Goal: Task Accomplishment & Management: Complete application form

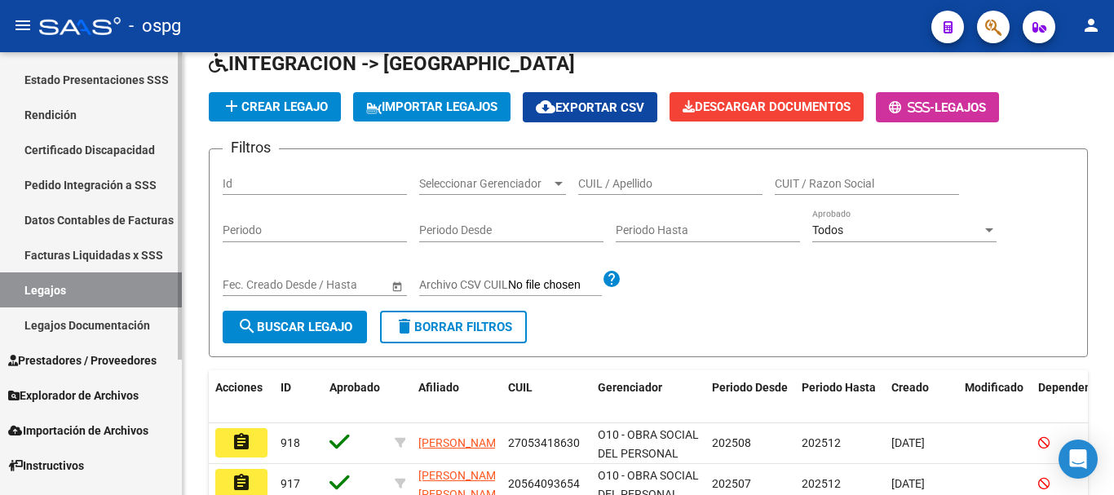
scroll to position [195, 0]
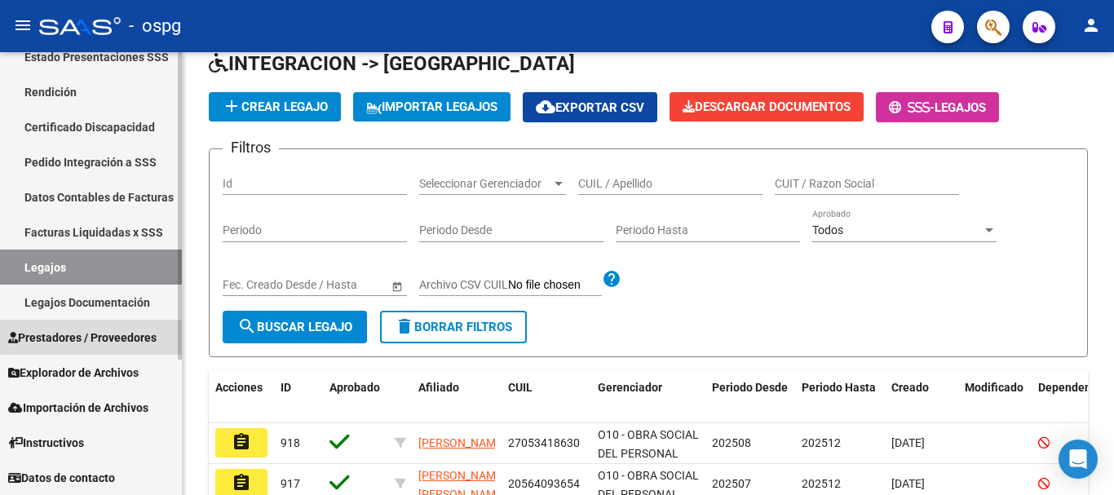
click at [112, 338] on span "Prestadores / Proveedores" at bounding box center [82, 338] width 148 height 18
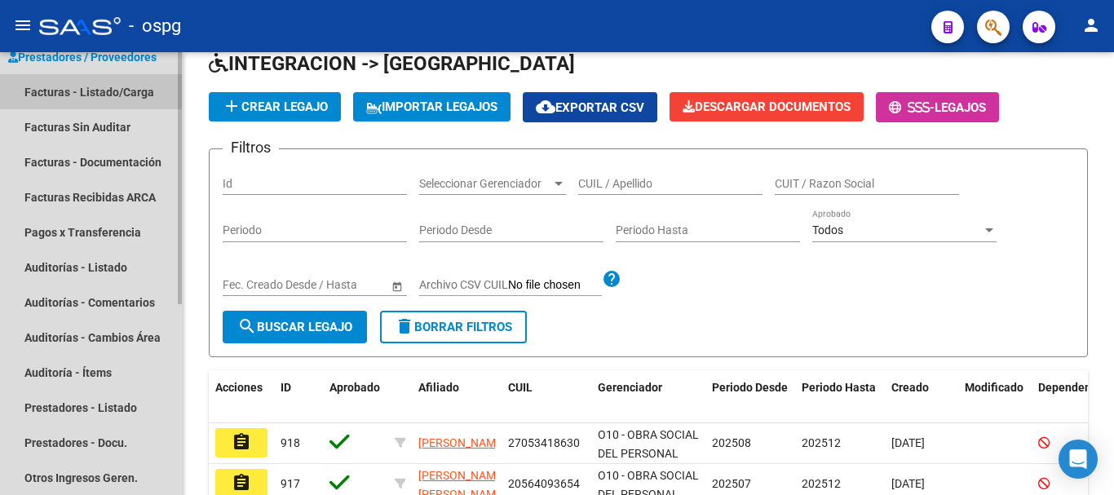
click at [99, 104] on link "Facturas - Listado/Carga" at bounding box center [91, 91] width 182 height 35
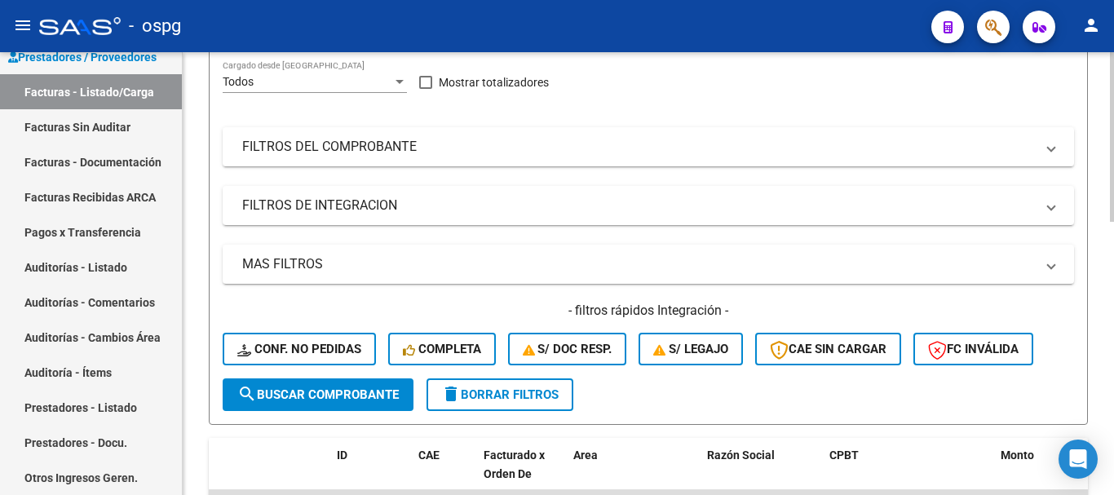
scroll to position [245, 0]
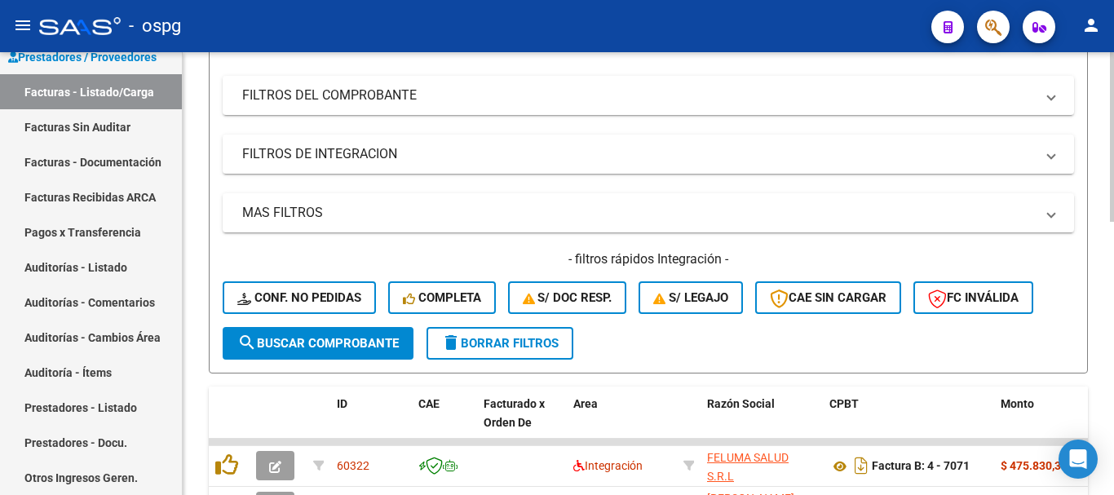
click at [564, 351] on button "delete Borrar Filtros" at bounding box center [499, 343] width 147 height 33
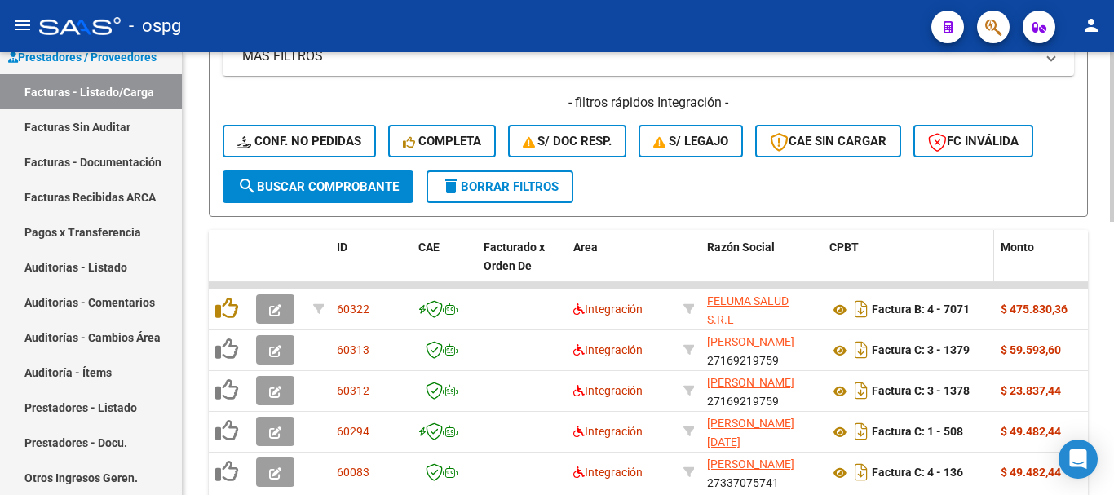
scroll to position [489, 0]
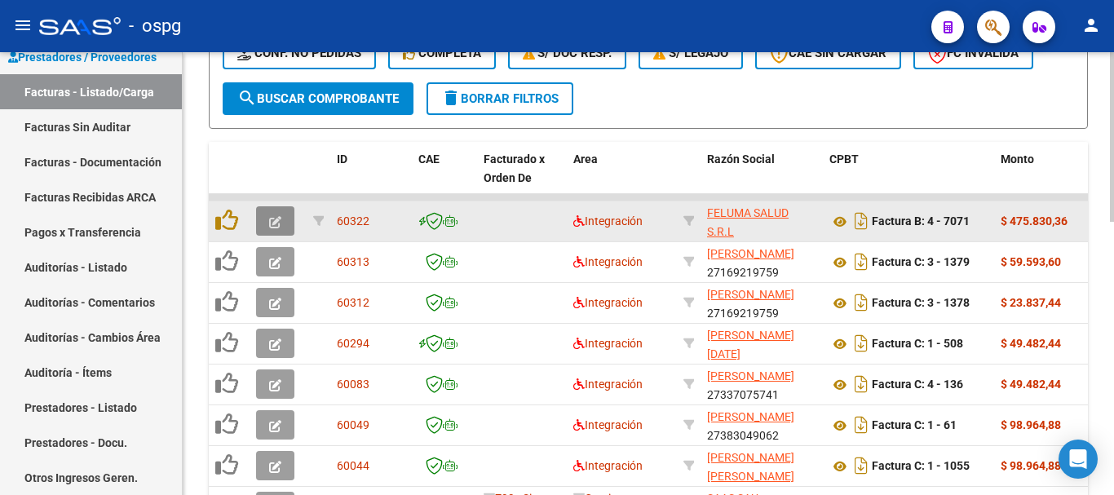
click at [273, 225] on icon "button" at bounding box center [275, 222] width 12 height 12
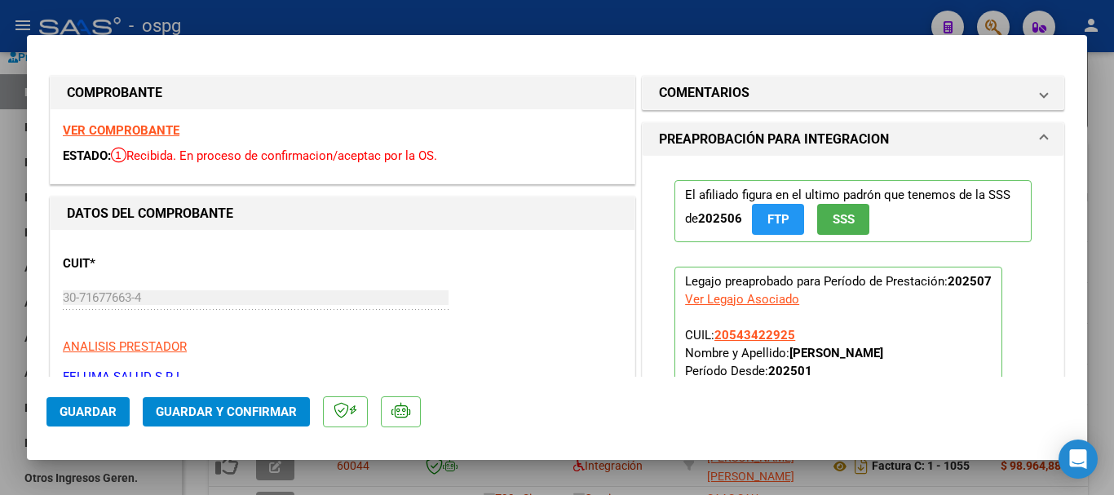
click at [146, 132] on strong "VER COMPROBANTE" at bounding box center [121, 130] width 117 height 15
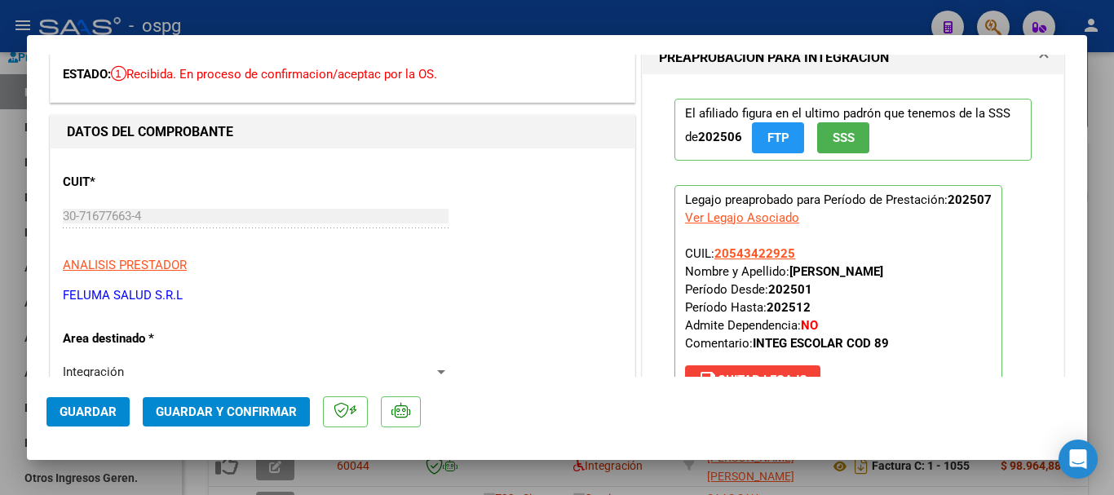
scroll to position [0, 0]
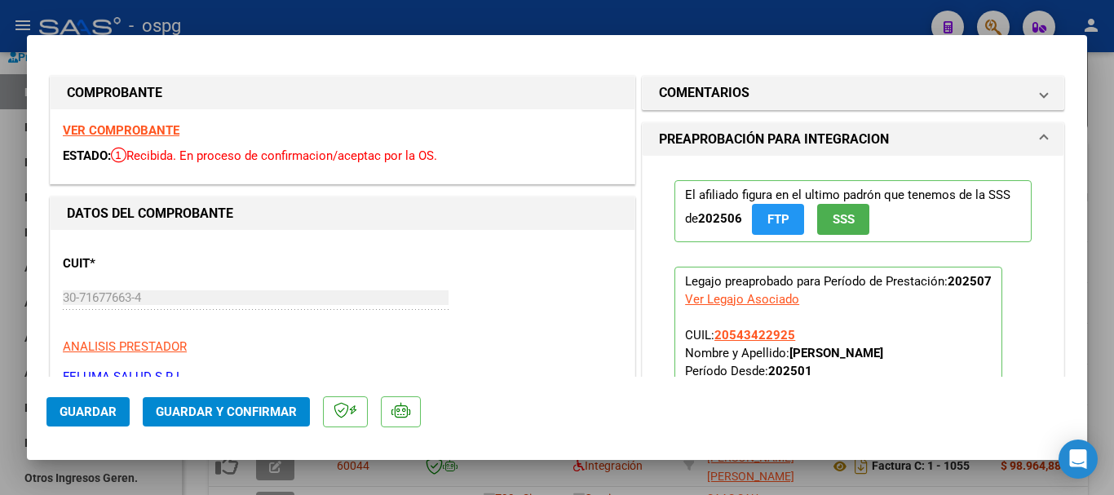
click at [137, 126] on strong "VER COMPROBANTE" at bounding box center [121, 130] width 117 height 15
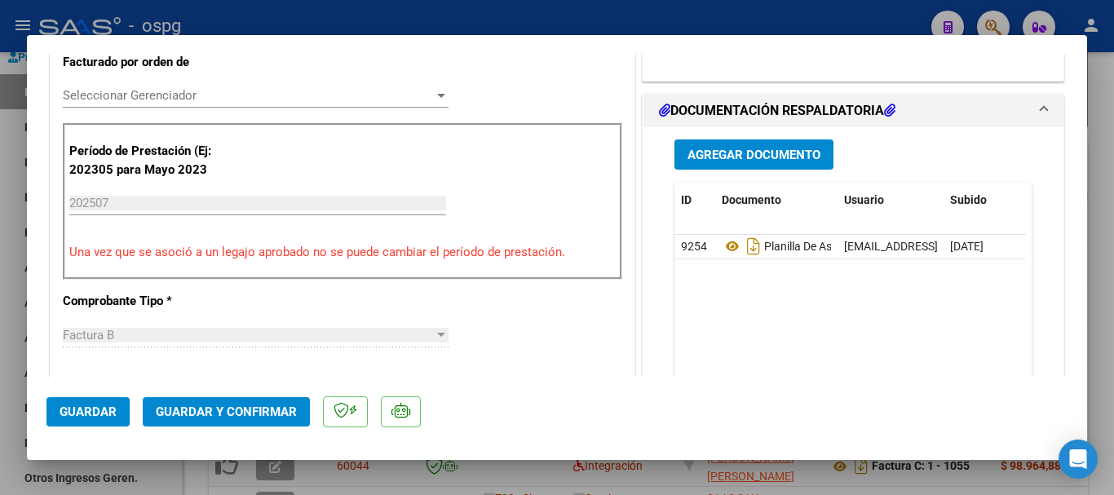
scroll to position [245, 0]
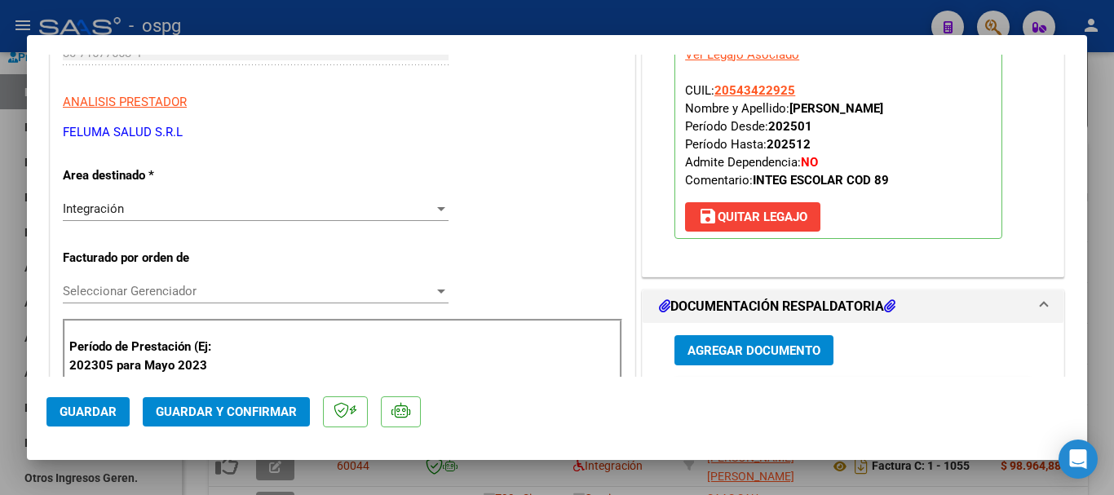
click at [776, 228] on button "save [PERSON_NAME]" at bounding box center [752, 216] width 135 height 29
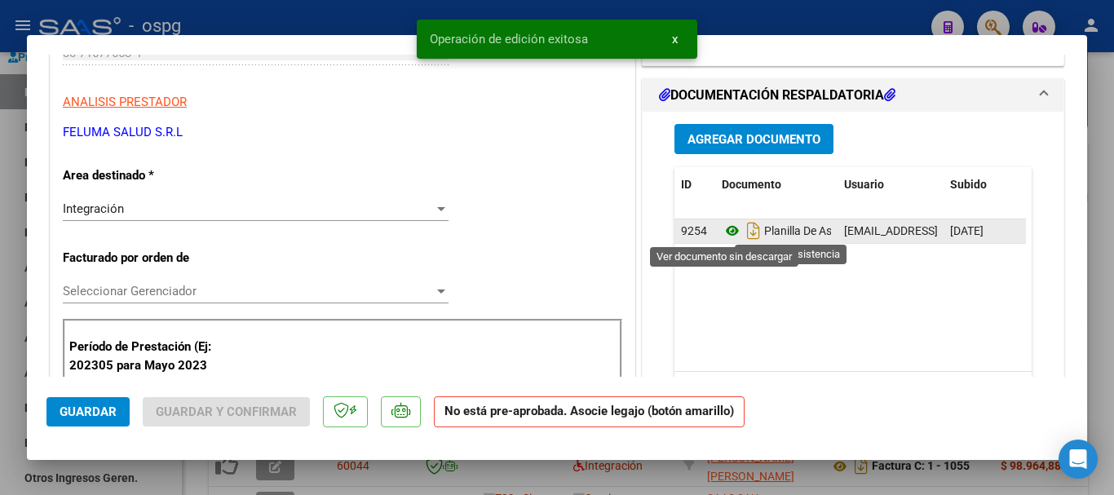
click at [726, 231] on icon at bounding box center [731, 231] width 21 height 20
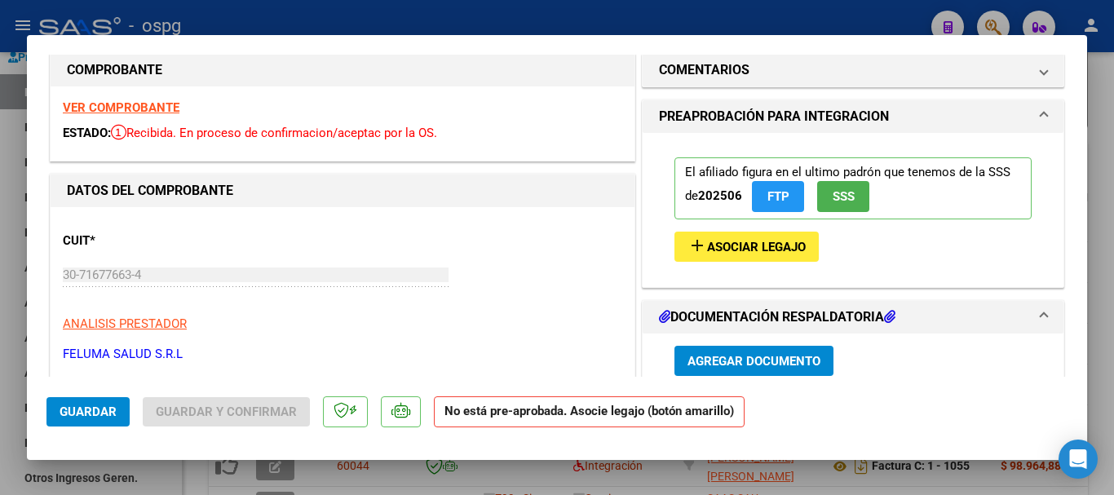
scroll to position [0, 0]
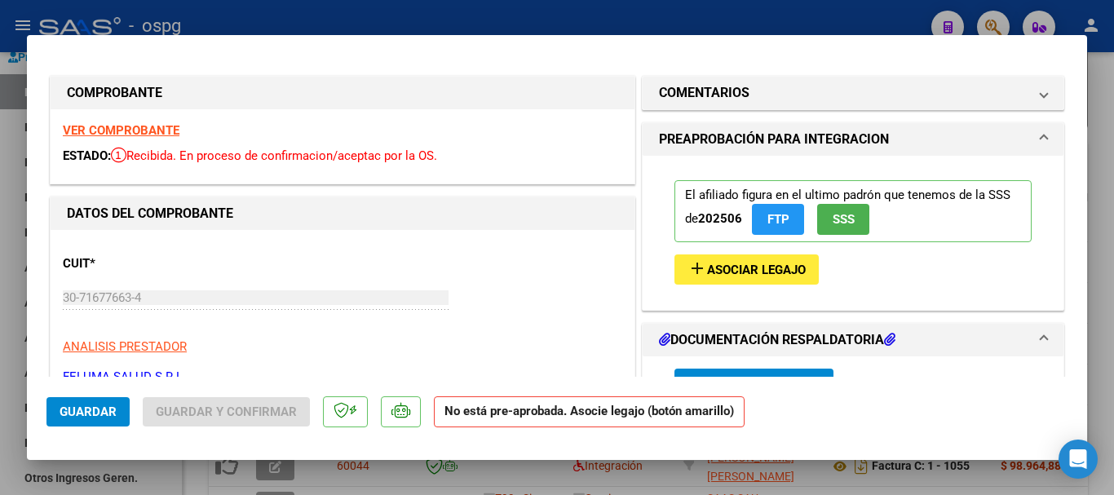
click at [742, 274] on span "Asociar Legajo" at bounding box center [756, 270] width 99 height 15
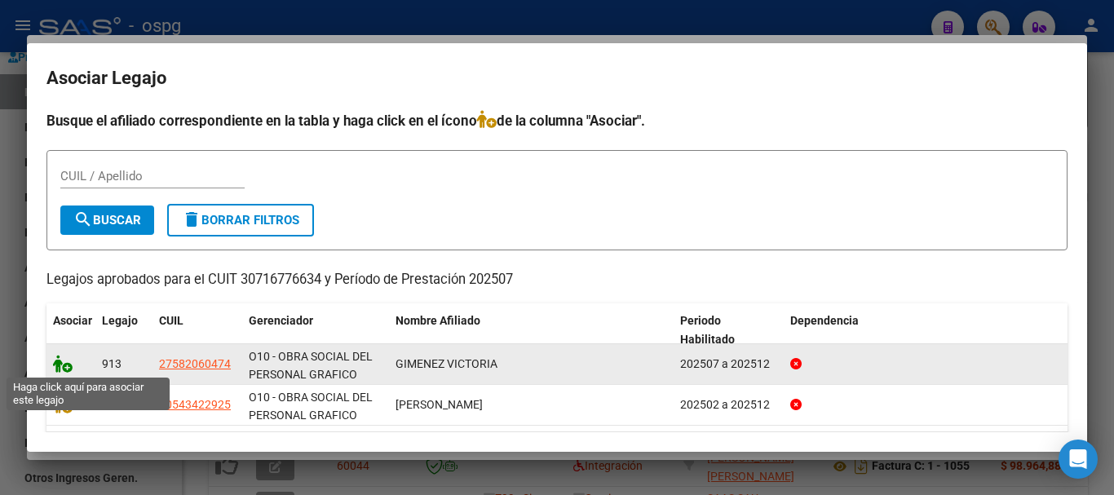
click at [66, 367] on icon at bounding box center [63, 364] width 20 height 18
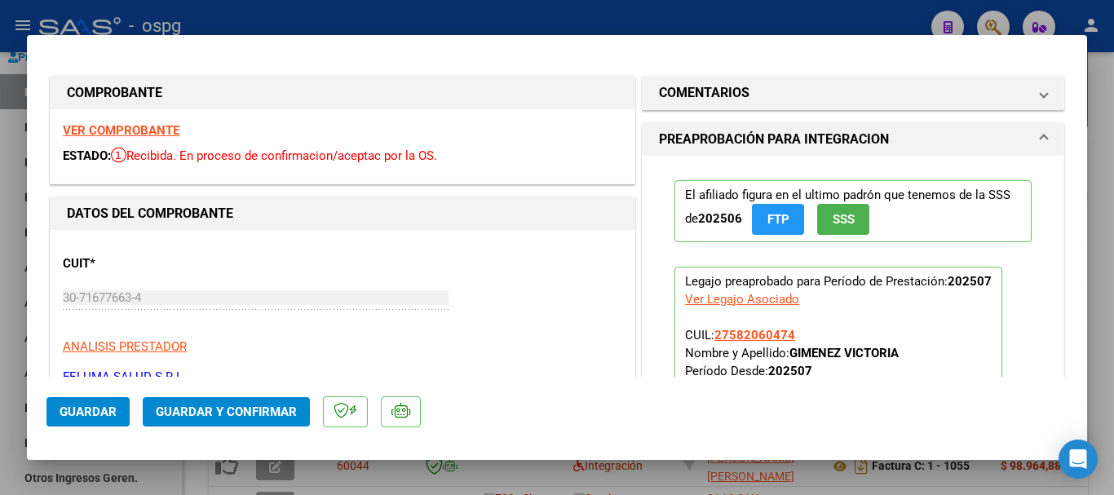
click at [97, 426] on mat-dialog-actions "Guardar Guardar y Confirmar" at bounding box center [556, 409] width 1021 height 64
click at [99, 421] on button "Guardar" at bounding box center [87, 411] width 83 height 29
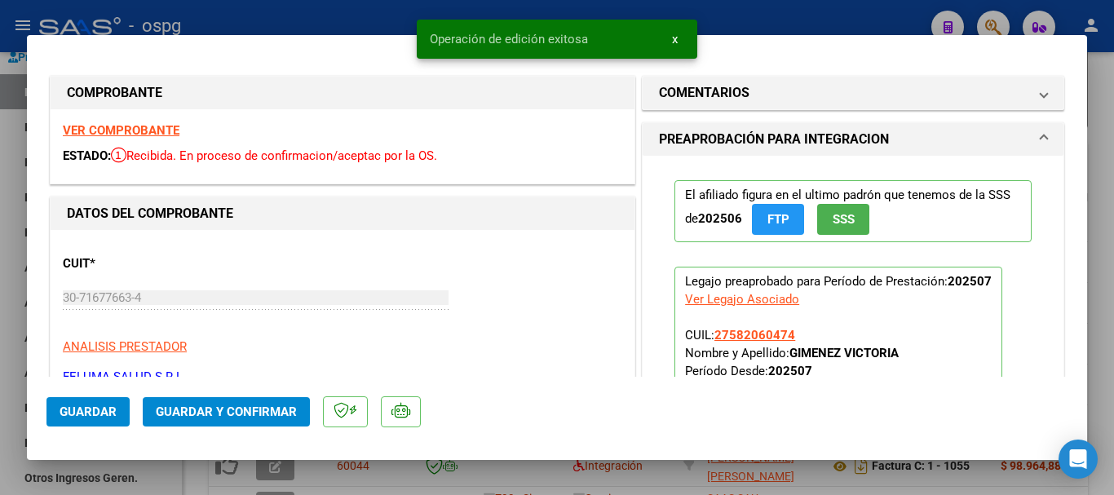
click at [1112, 365] on div at bounding box center [557, 247] width 1114 height 495
type input "$ 0,00"
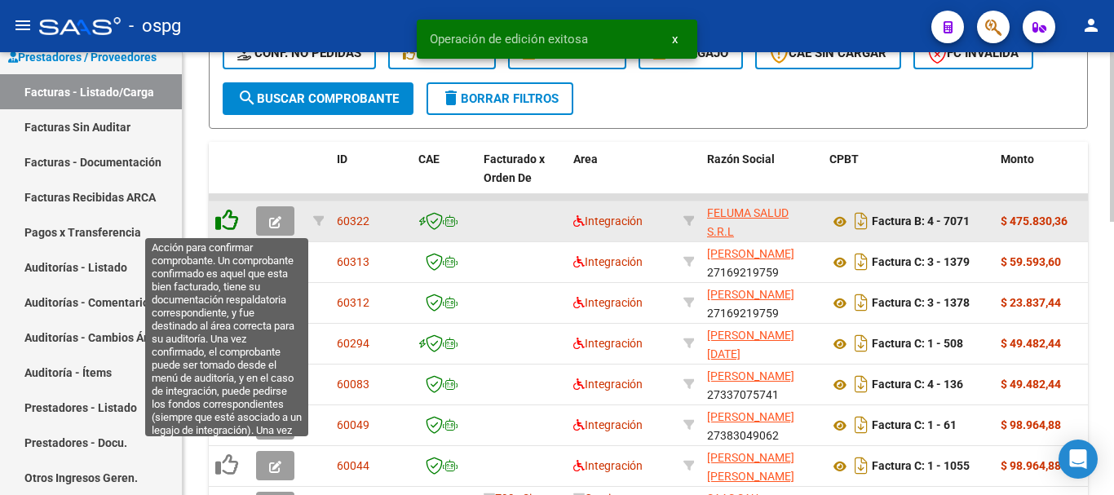
click at [229, 223] on icon at bounding box center [226, 220] width 23 height 23
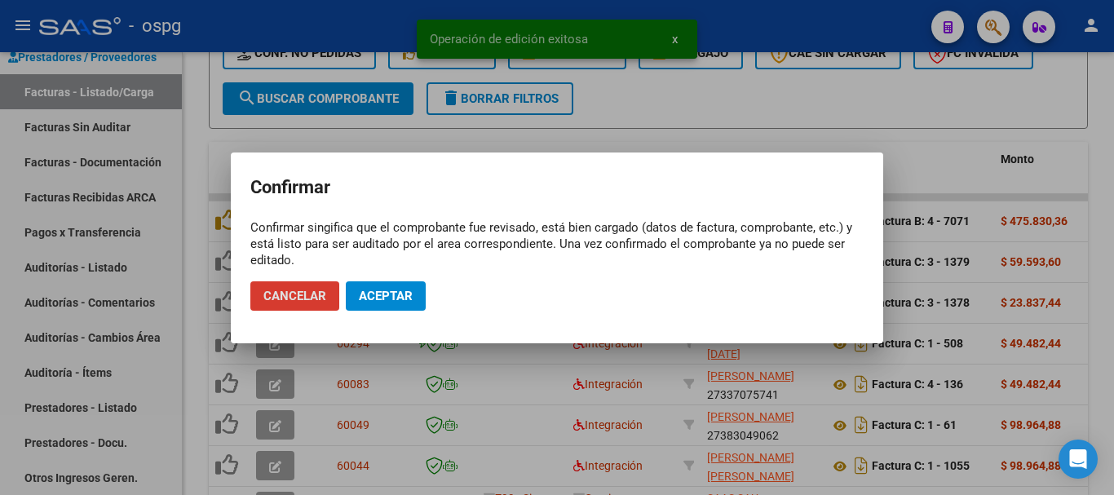
click at [406, 302] on span "Aceptar" at bounding box center [386, 296] width 54 height 15
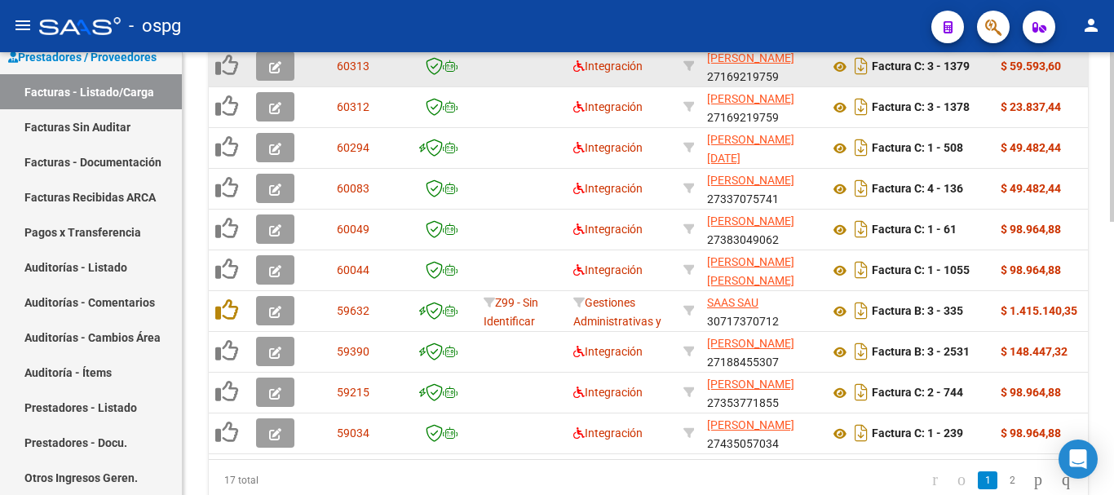
scroll to position [715, 0]
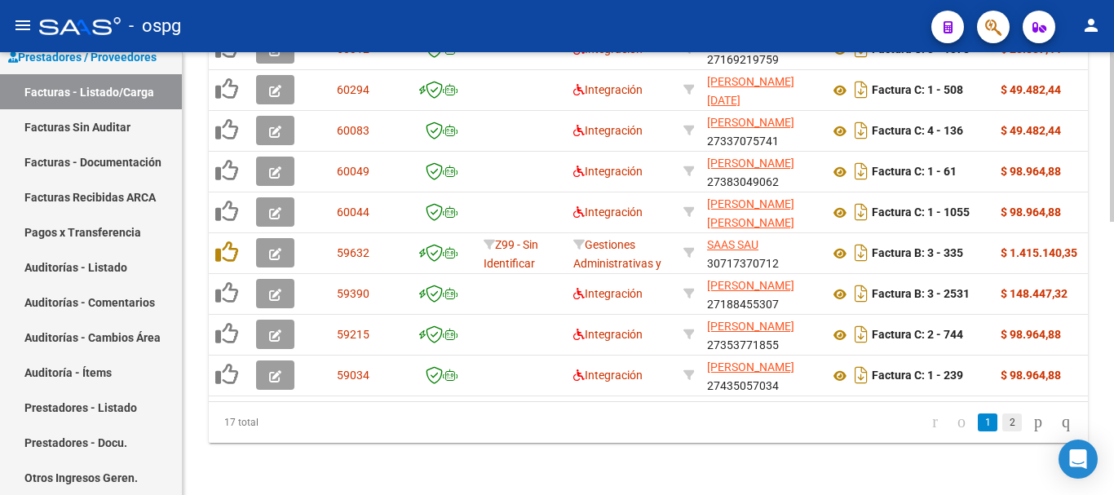
click at [1002, 426] on link "2" at bounding box center [1012, 422] width 20 height 18
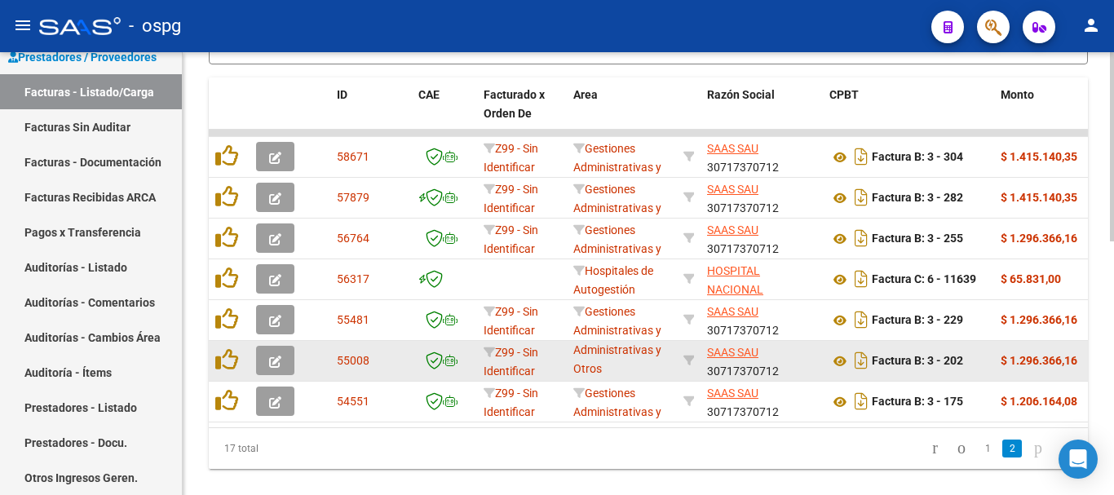
scroll to position [593, 0]
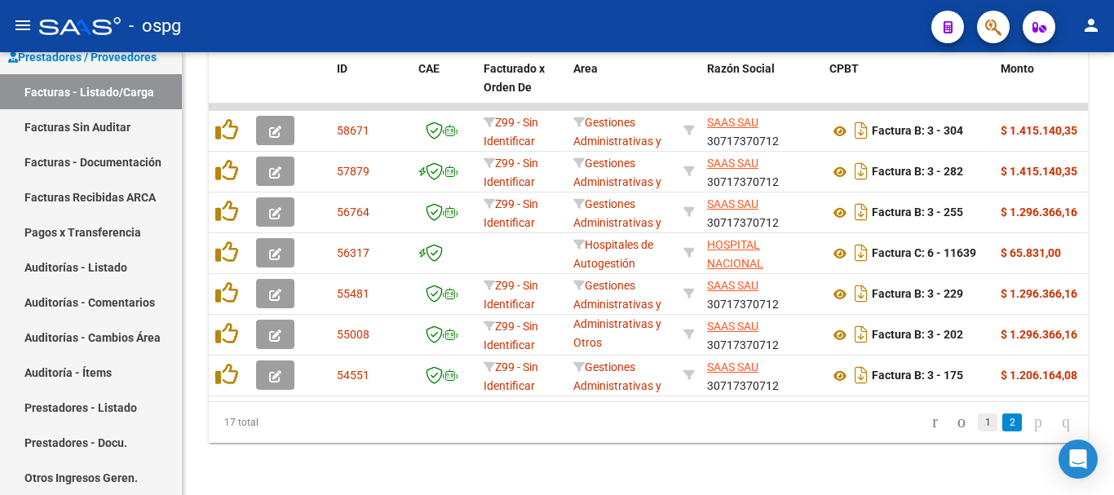
click at [977, 430] on link "1" at bounding box center [987, 422] width 20 height 18
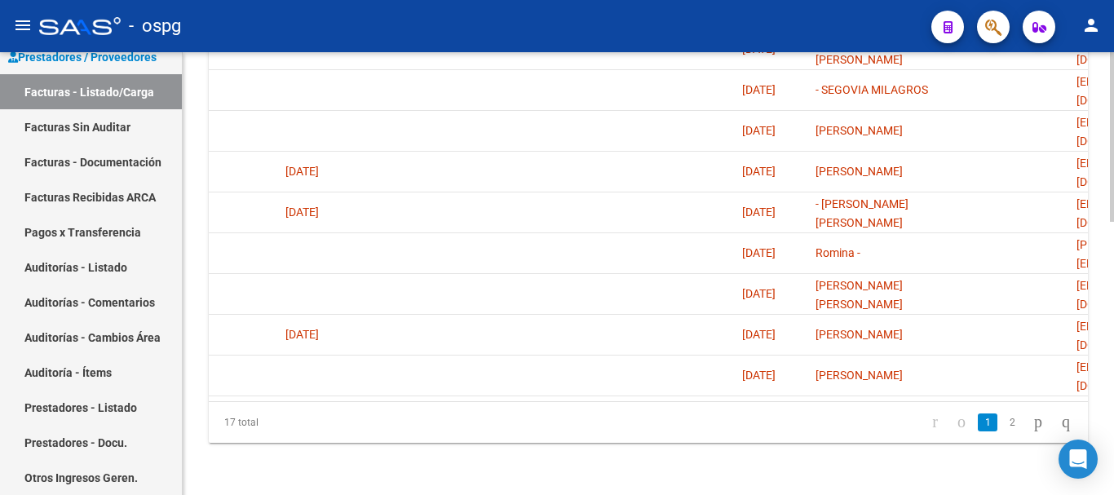
scroll to position [0, 3325]
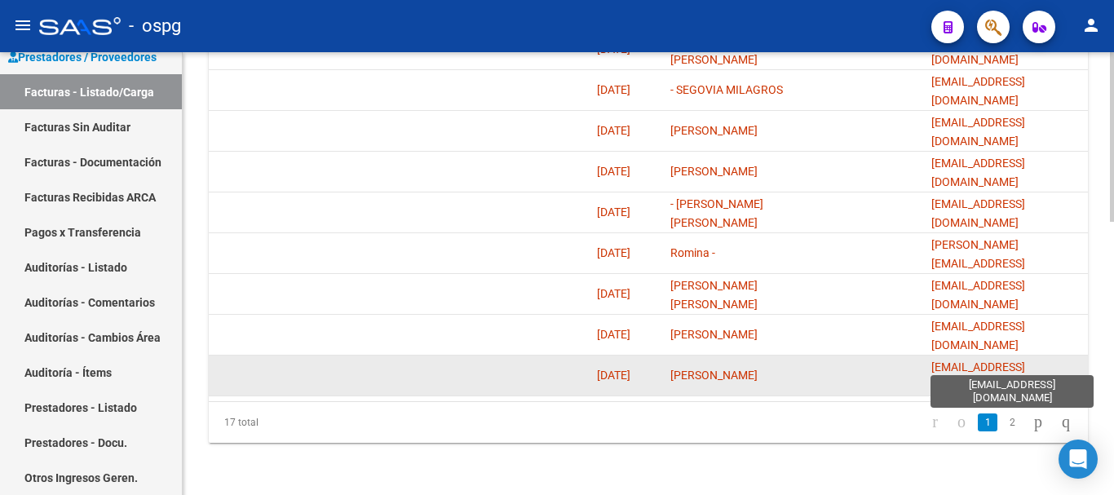
drag, startPoint x: 1063, startPoint y: 362, endPoint x: 1033, endPoint y: 361, distance: 30.2
click at [1025, 361] on span "[EMAIL_ADDRESS][DOMAIN_NAME]" at bounding box center [978, 376] width 94 height 32
click at [1025, 363] on span "[EMAIL_ADDRESS][DOMAIN_NAME]" at bounding box center [978, 376] width 94 height 32
drag, startPoint x: 1085, startPoint y: 359, endPoint x: 921, endPoint y: 369, distance: 164.2
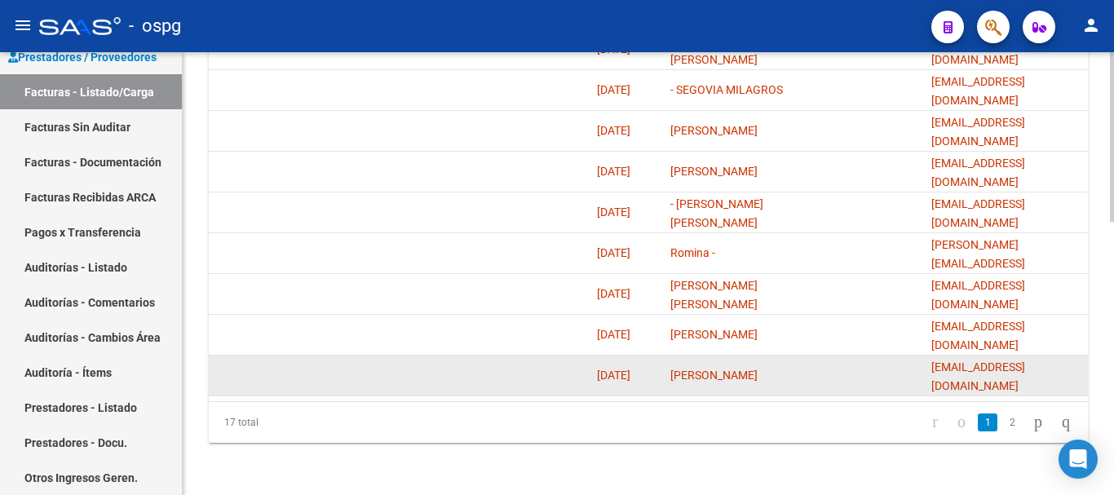
copy span "[EMAIL_ADDRESS][DOMAIN_NAME]"
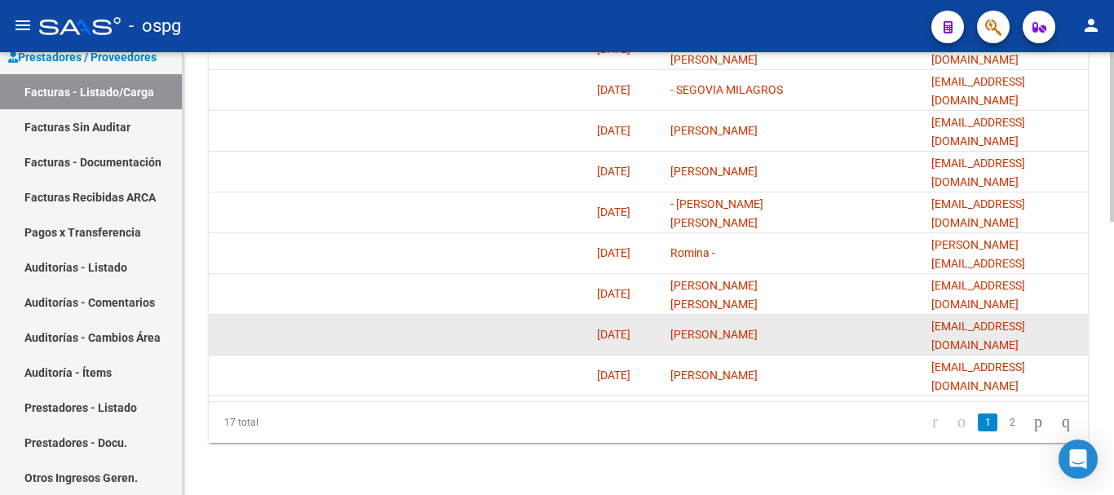
drag, startPoint x: 1067, startPoint y: 321, endPoint x: 899, endPoint y: 322, distance: 167.9
copy span "[EMAIL_ADDRESS][DOMAIN_NAME]"
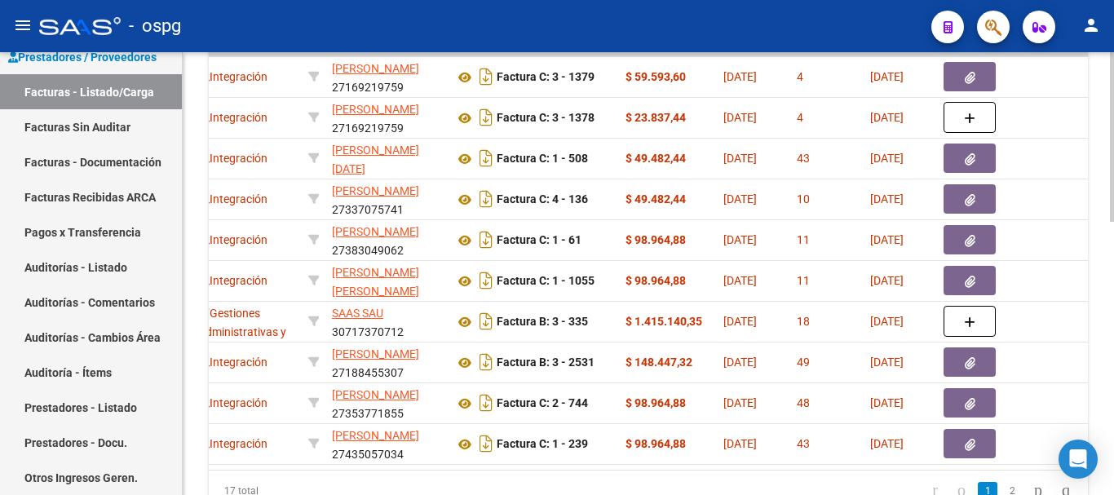
scroll to position [0, 0]
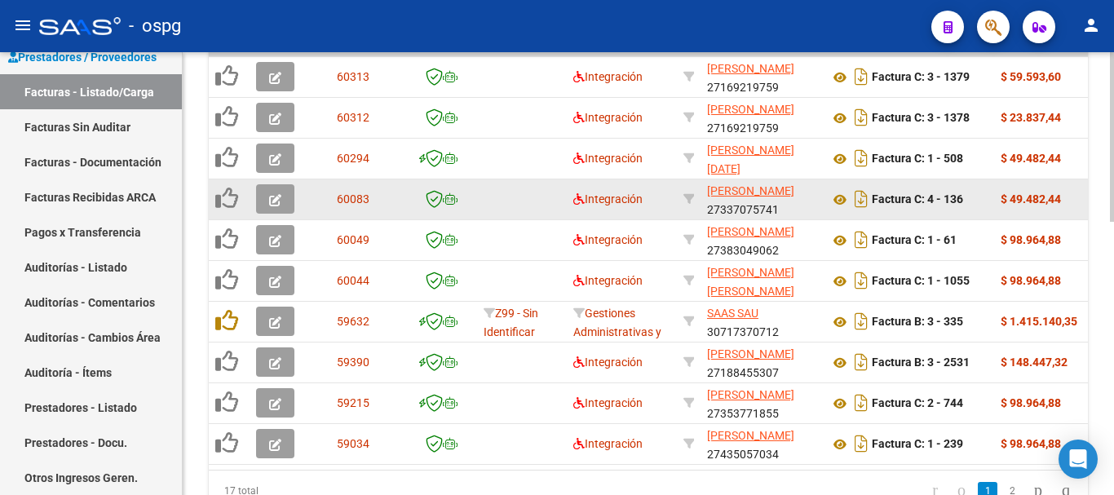
click at [274, 202] on icon "button" at bounding box center [275, 200] width 12 height 12
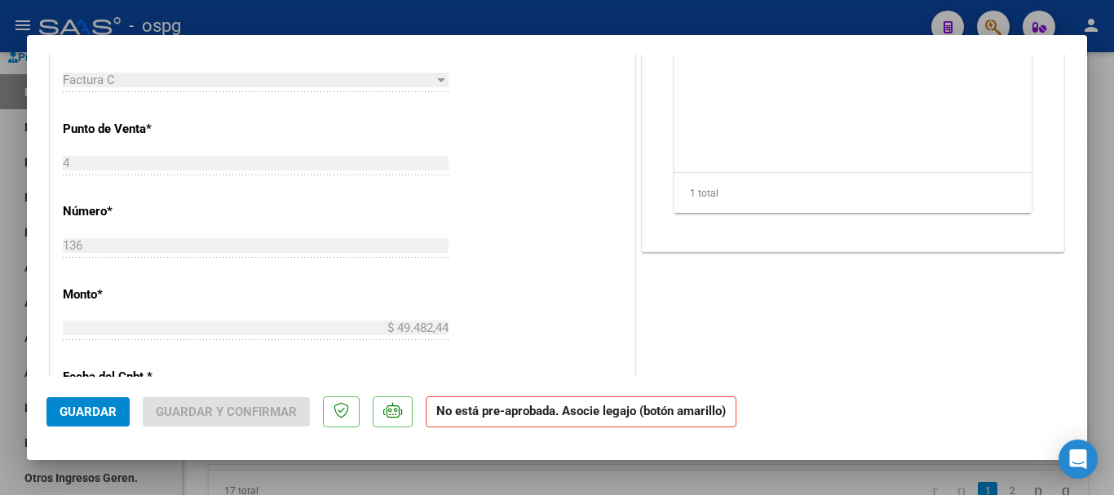
scroll to position [408, 0]
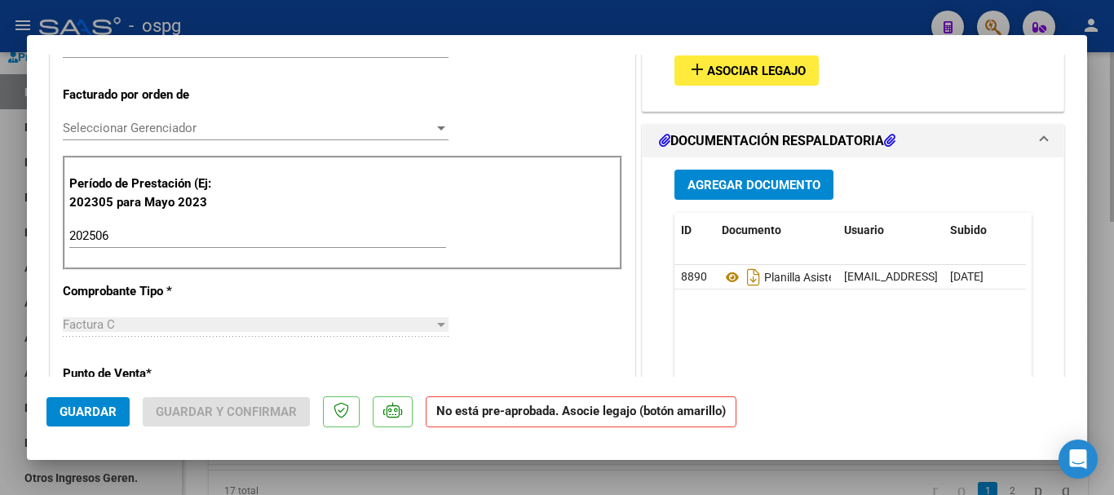
click at [1107, 322] on div at bounding box center [557, 247] width 1114 height 495
type input "$ 0,00"
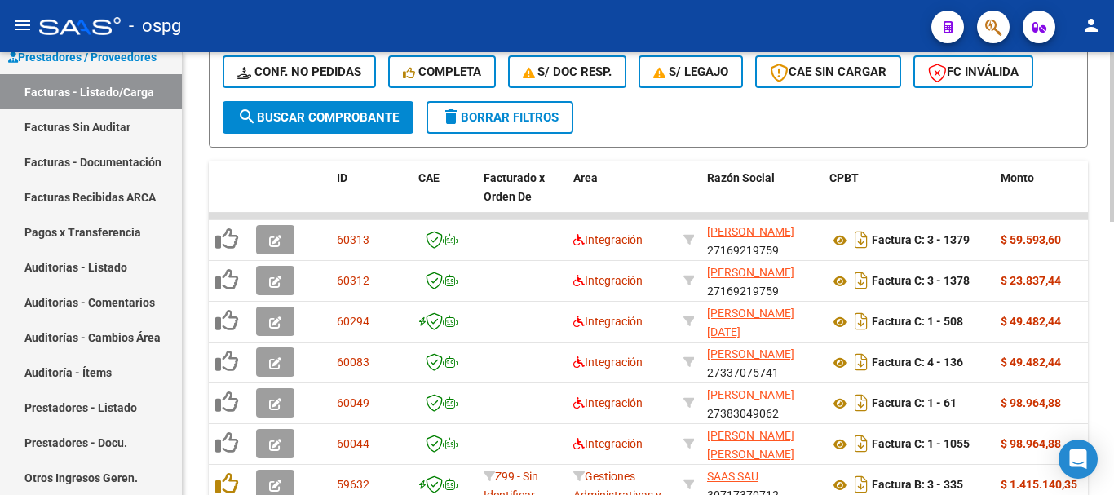
scroll to position [715, 0]
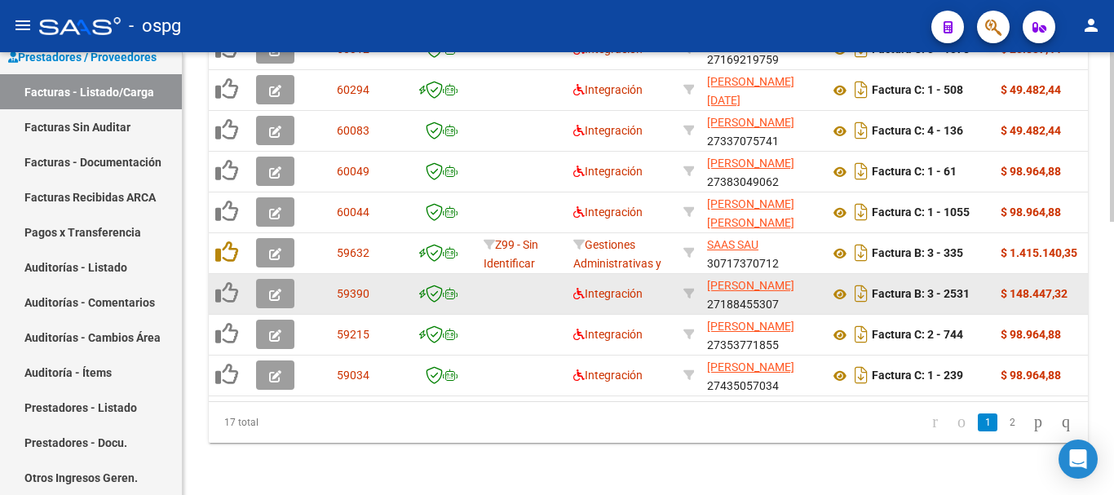
click at [274, 289] on icon "button" at bounding box center [275, 295] width 12 height 12
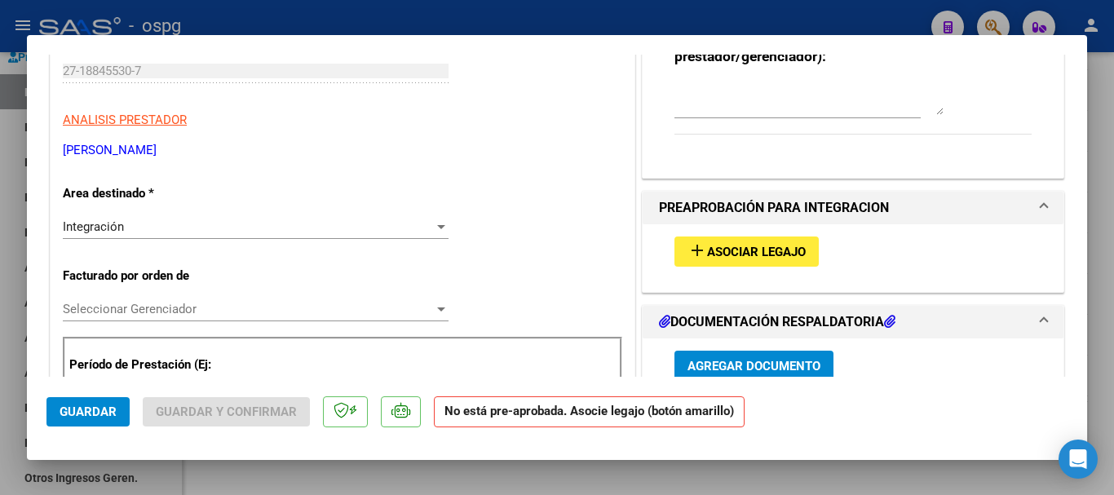
scroll to position [245, 0]
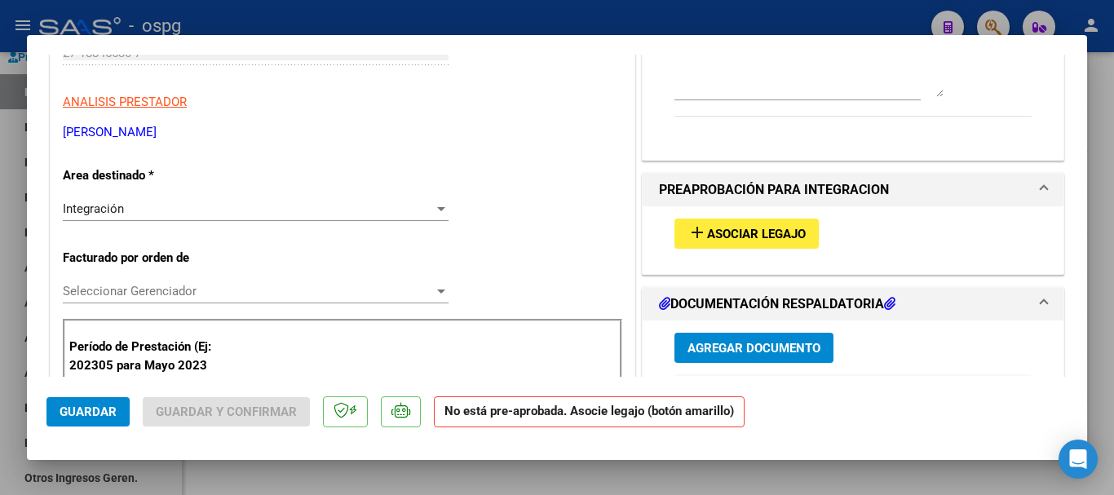
click at [703, 349] on span "Agregar Documento" at bounding box center [753, 348] width 133 height 15
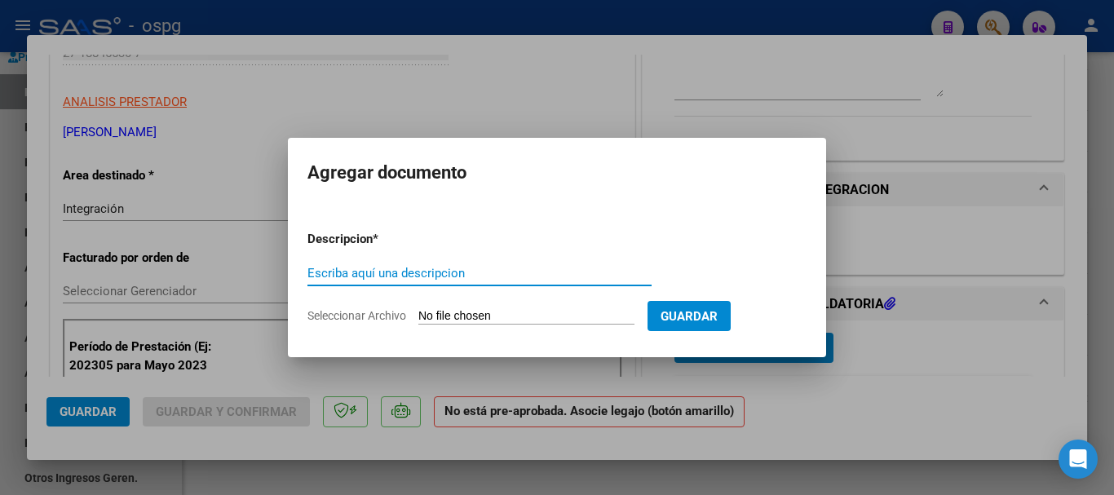
click at [437, 319] on input "Seleccionar Archivo" at bounding box center [526, 316] width 216 height 15
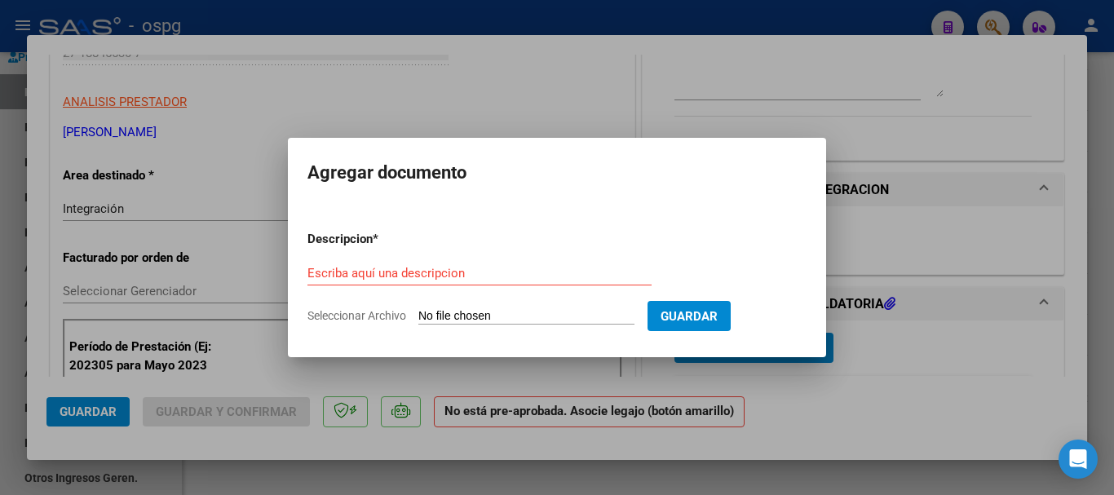
type input "C:\fakepath\Informe Evolutivo [PERSON_NAME].pdf"
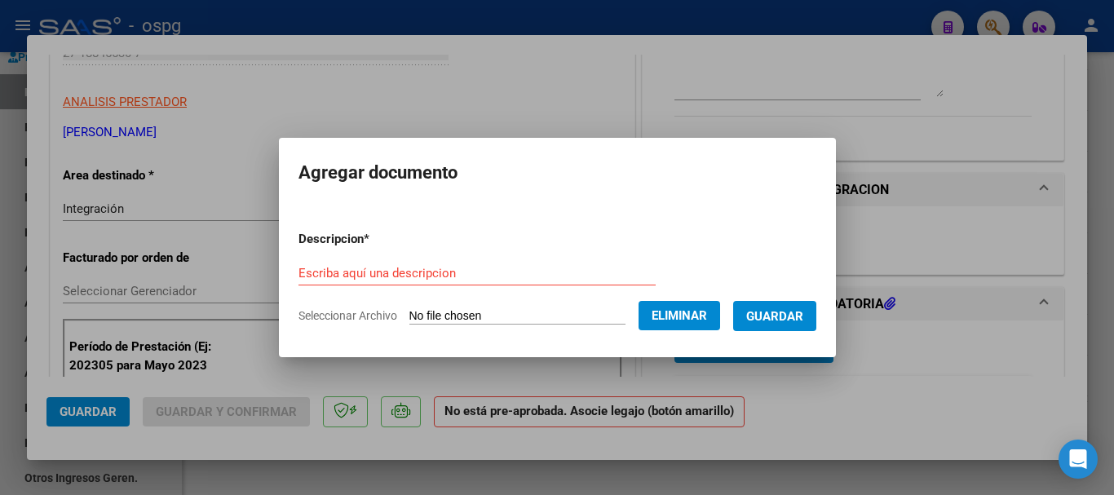
click at [451, 270] on input "Escriba aquí una descripcion" at bounding box center [476, 273] width 357 height 15
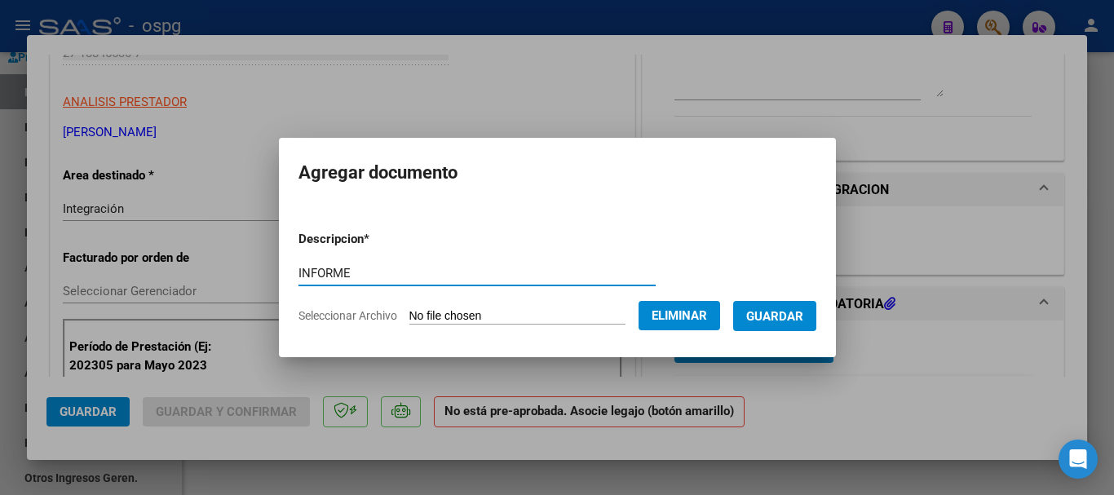
type input "INFORME"
click at [785, 311] on span "Guardar" at bounding box center [774, 316] width 57 height 15
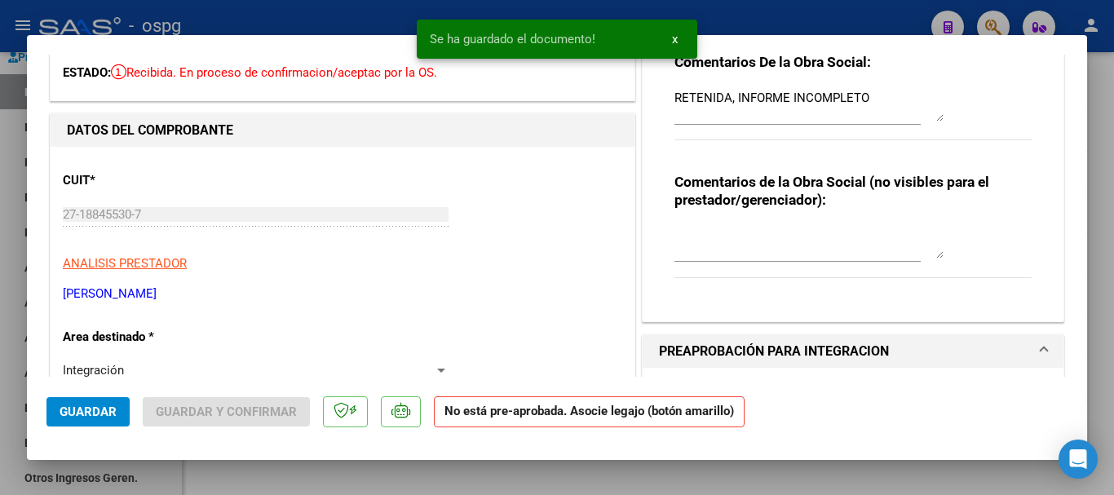
scroll to position [0, 0]
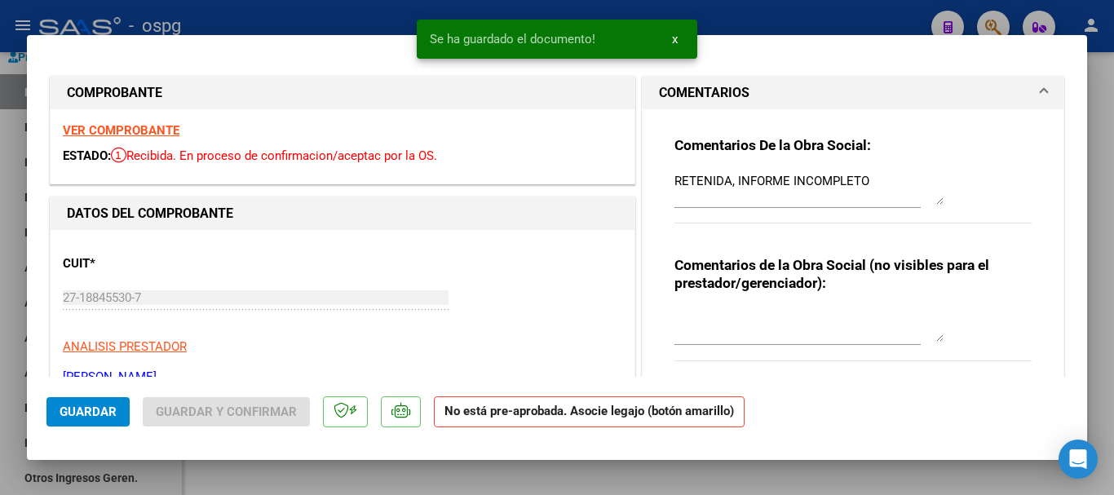
click at [155, 128] on strong "VER COMPROBANTE" at bounding box center [121, 130] width 117 height 15
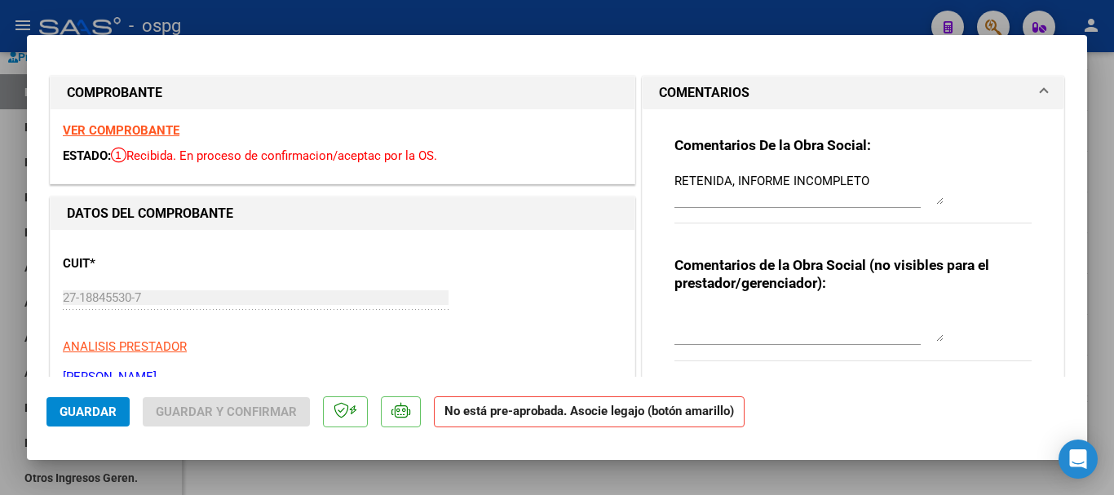
click at [863, 183] on textarea "RETENIDA, INFORME INCOMPLETO" at bounding box center [808, 188] width 269 height 33
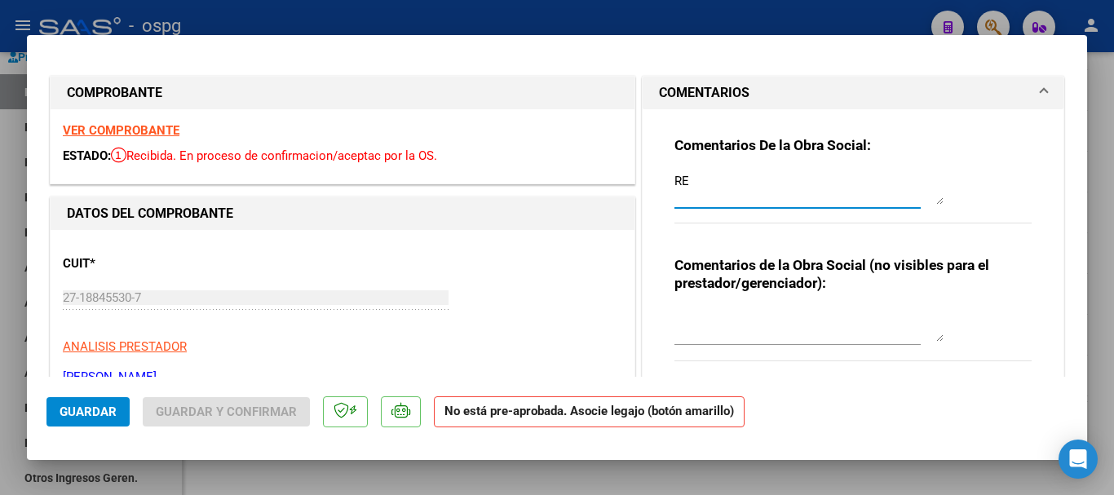
type textarea "R"
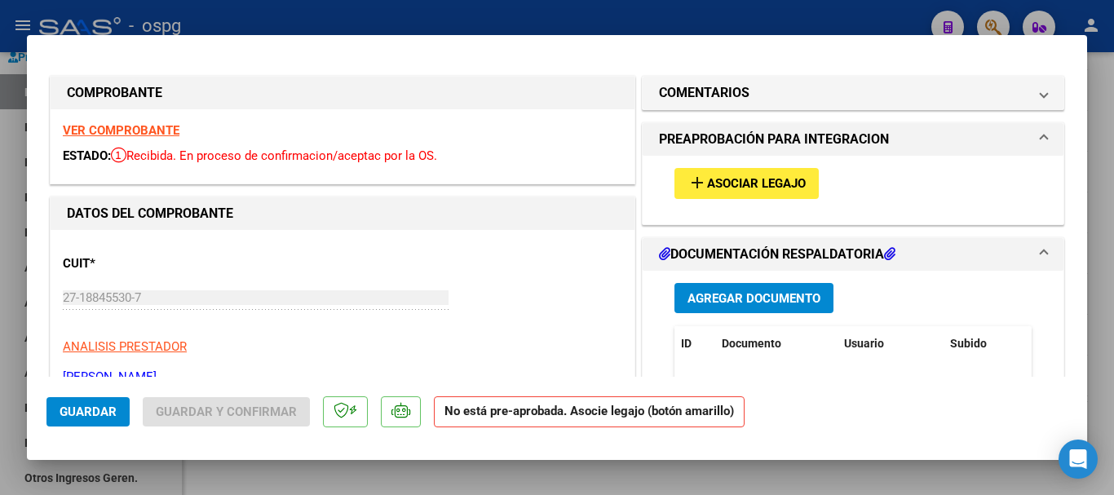
click at [750, 183] on span "Asociar Legajo" at bounding box center [756, 184] width 99 height 15
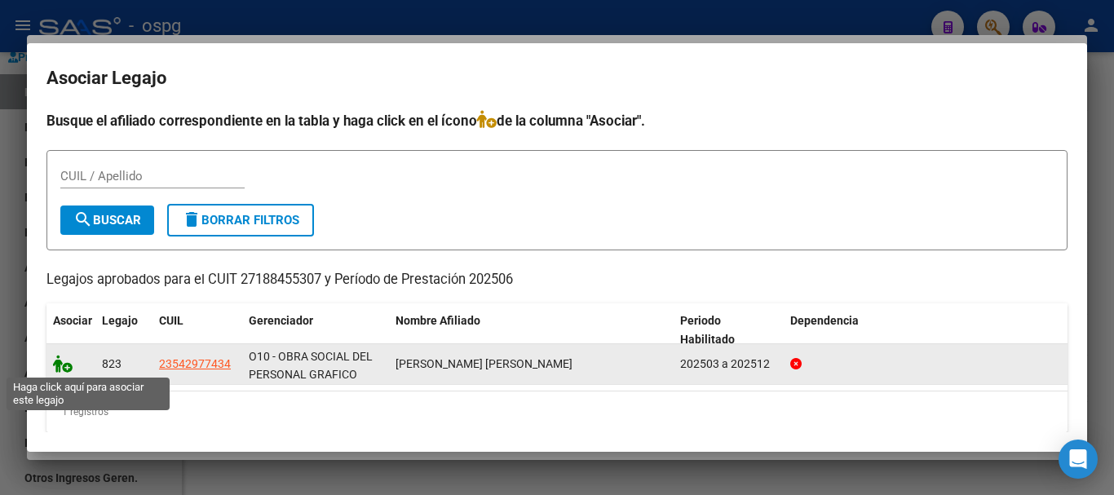
click at [65, 366] on icon at bounding box center [63, 364] width 20 height 18
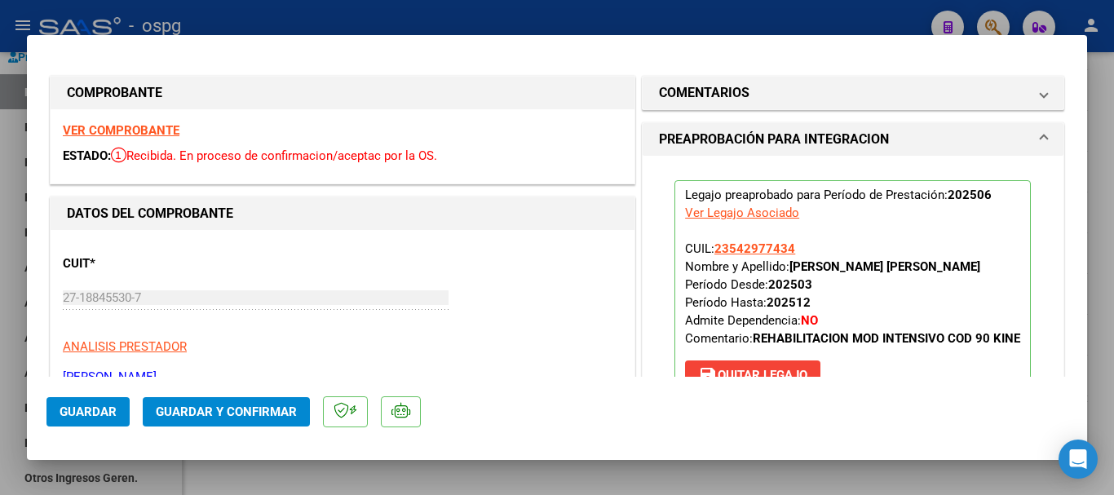
click at [84, 420] on button "Guardar" at bounding box center [87, 411] width 83 height 29
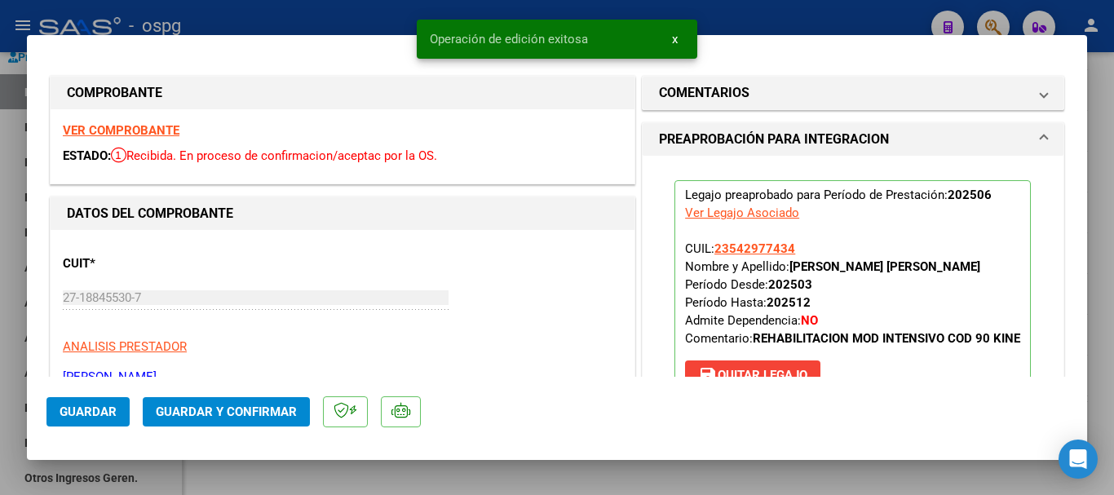
click at [1105, 371] on div at bounding box center [557, 247] width 1114 height 495
type input "$ 0,00"
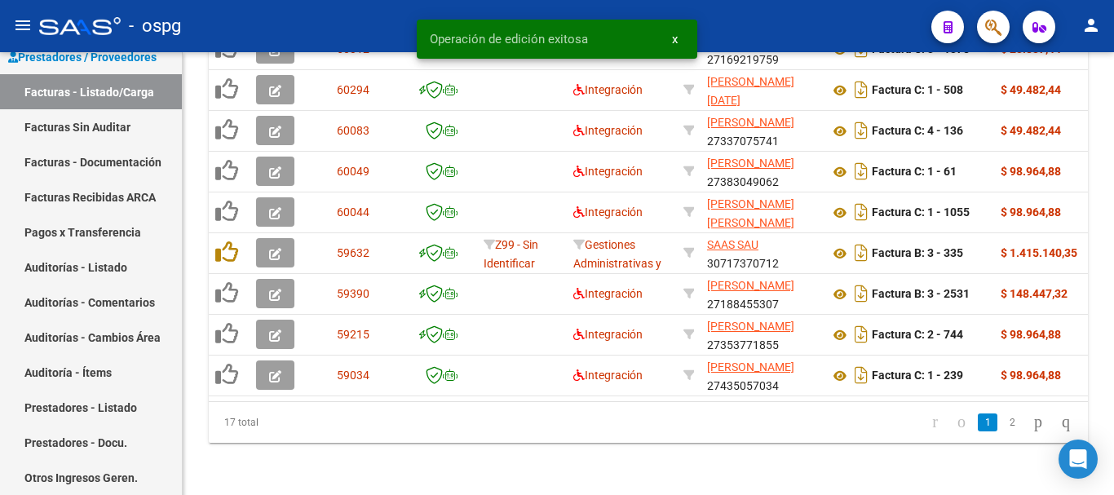
scroll to position [715, 0]
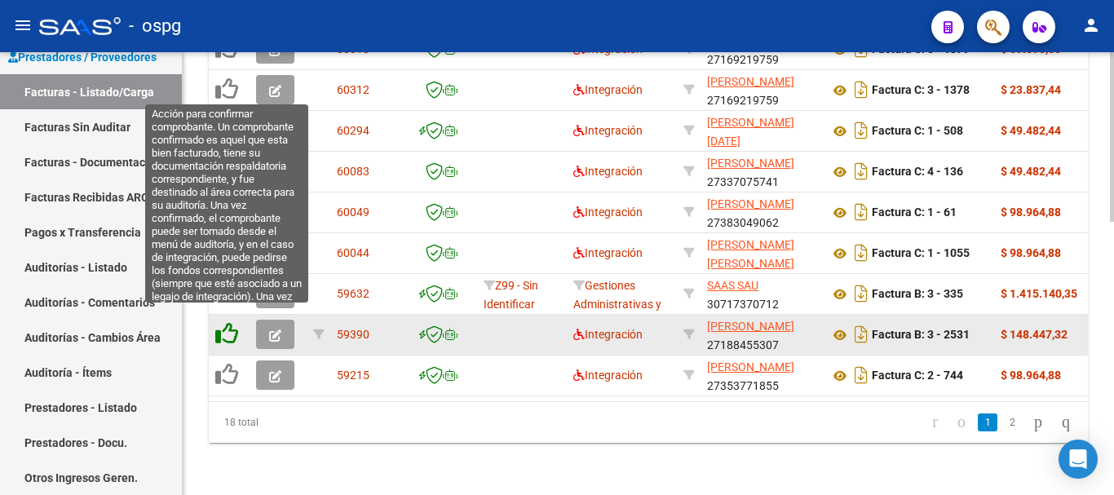
click at [223, 322] on icon at bounding box center [226, 333] width 23 height 23
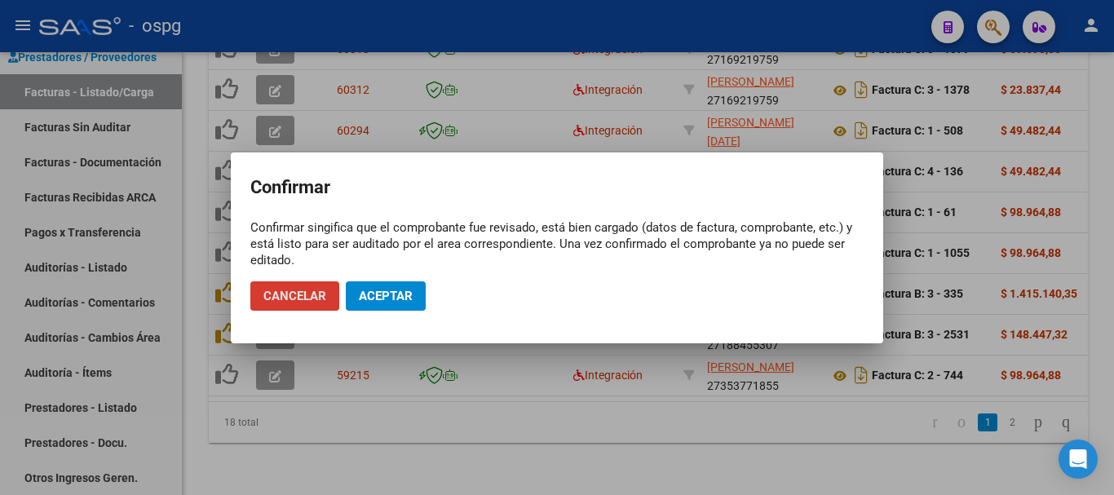
click at [386, 296] on span "Aceptar" at bounding box center [386, 296] width 54 height 15
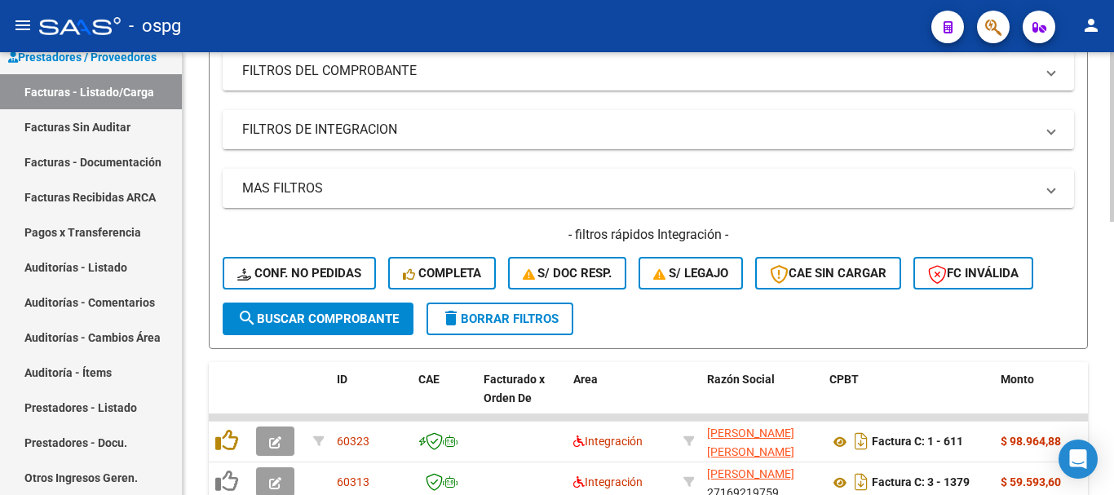
scroll to position [307, 0]
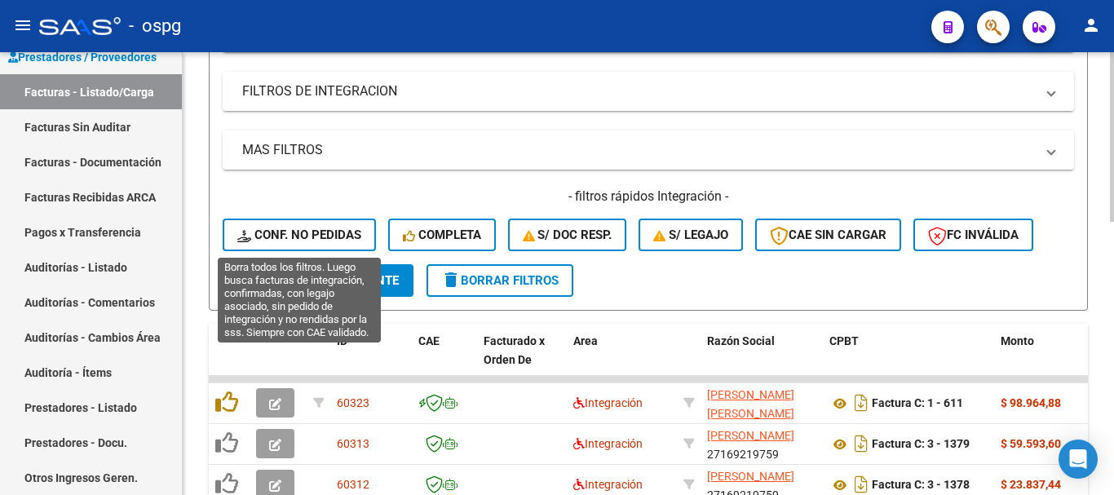
click at [321, 232] on span "Conf. no pedidas" at bounding box center [299, 234] width 124 height 15
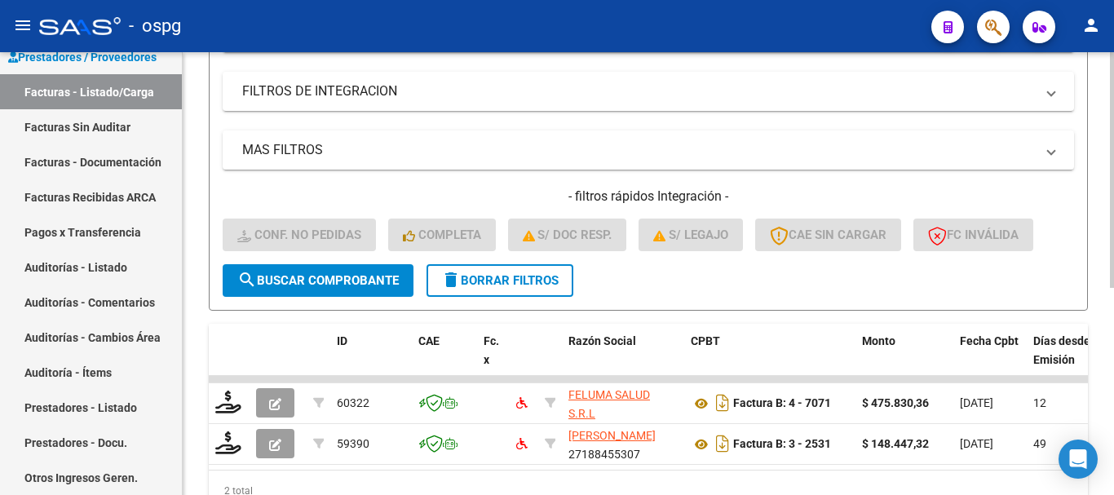
scroll to position [389, 0]
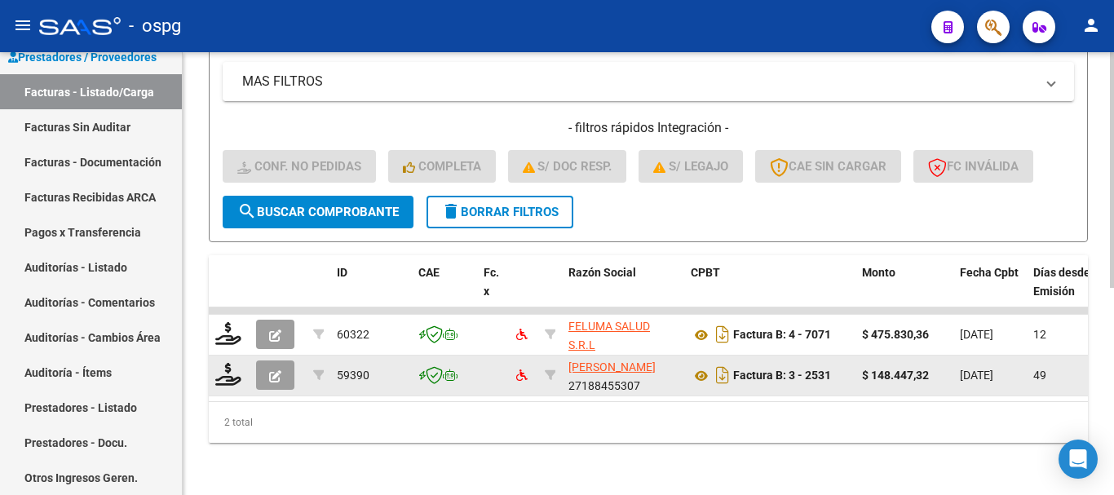
click at [276, 370] on icon "button" at bounding box center [275, 376] width 12 height 12
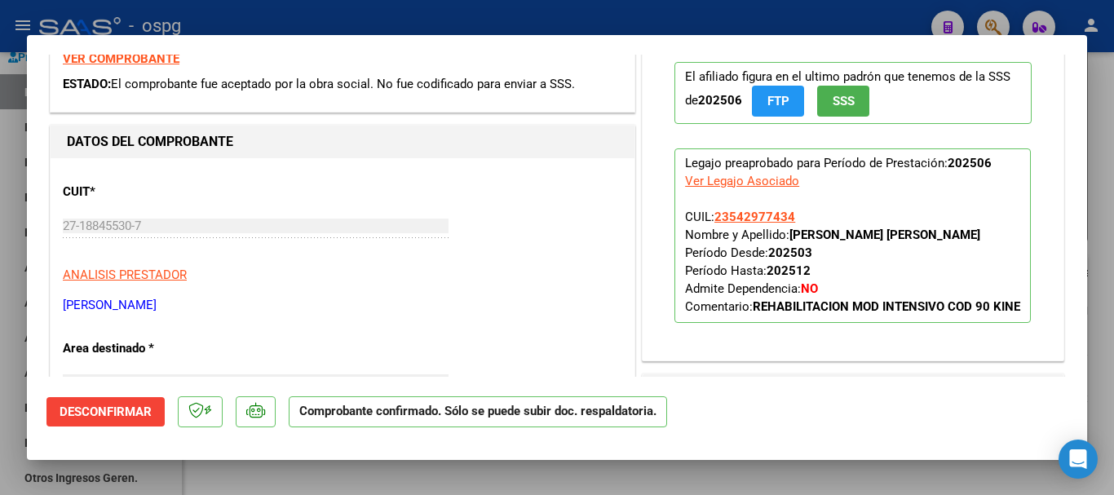
scroll to position [0, 0]
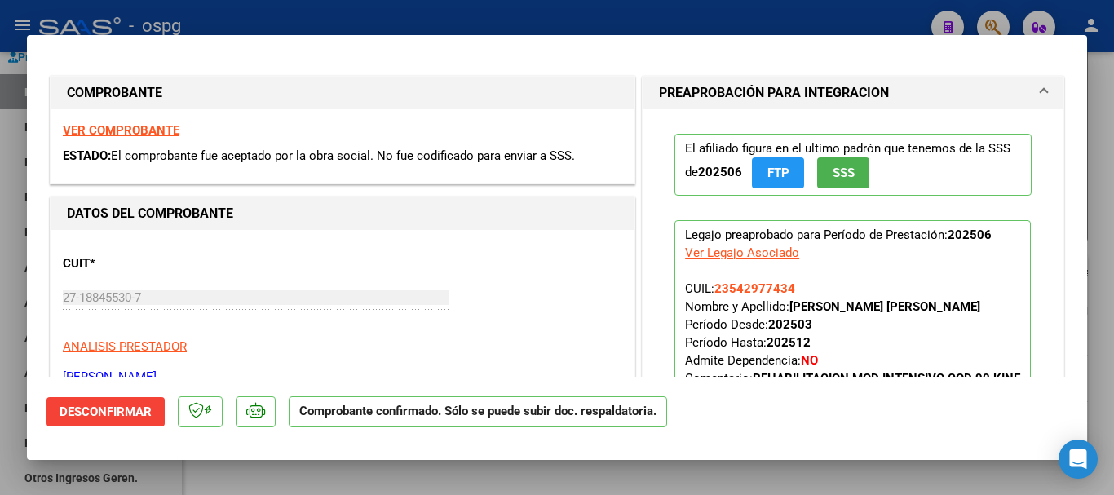
click at [1108, 333] on div at bounding box center [557, 247] width 1114 height 495
type input "$ 0,00"
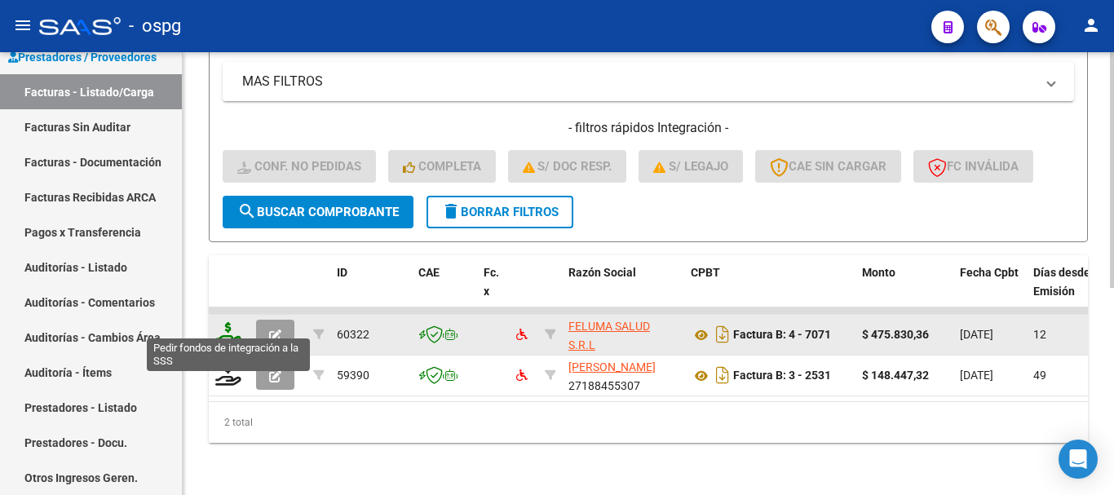
click at [223, 324] on icon at bounding box center [228, 333] width 26 height 23
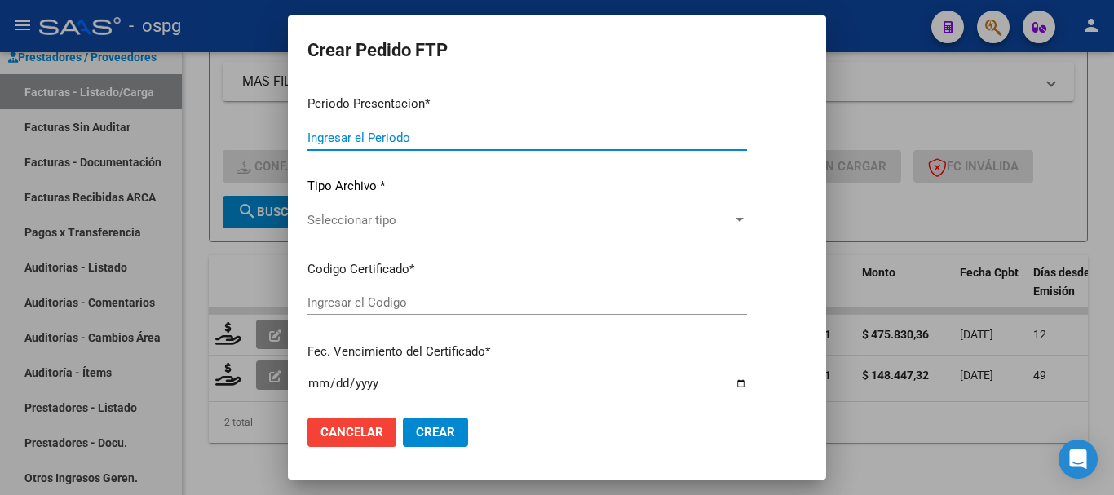
type input "202507"
type input "$ 475.830,36"
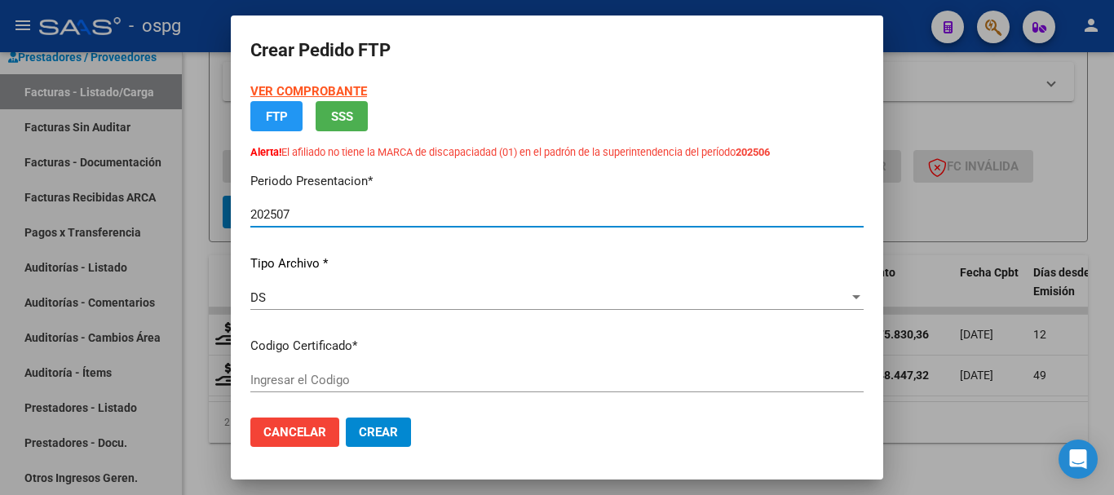
type input "6365398227"
type input "[DATE]"
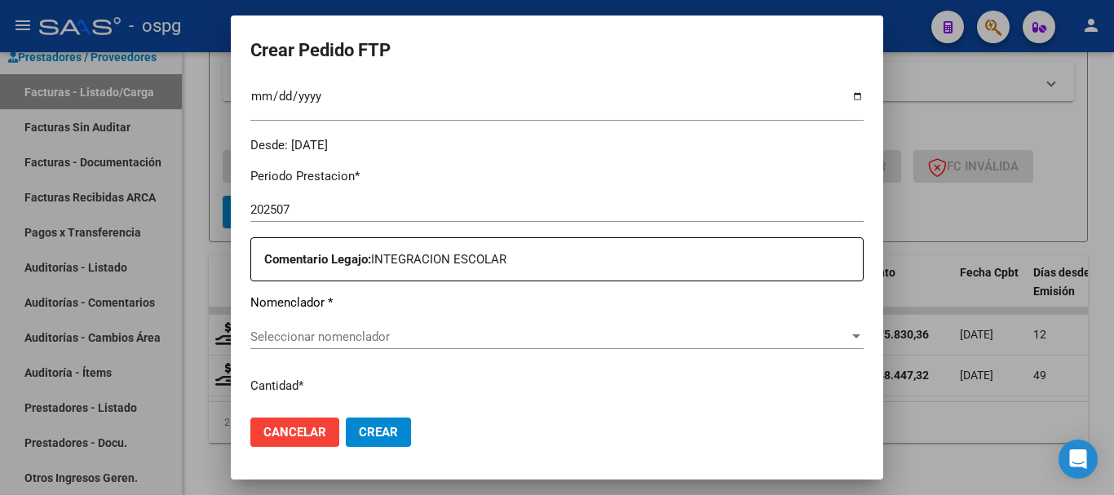
scroll to position [571, 0]
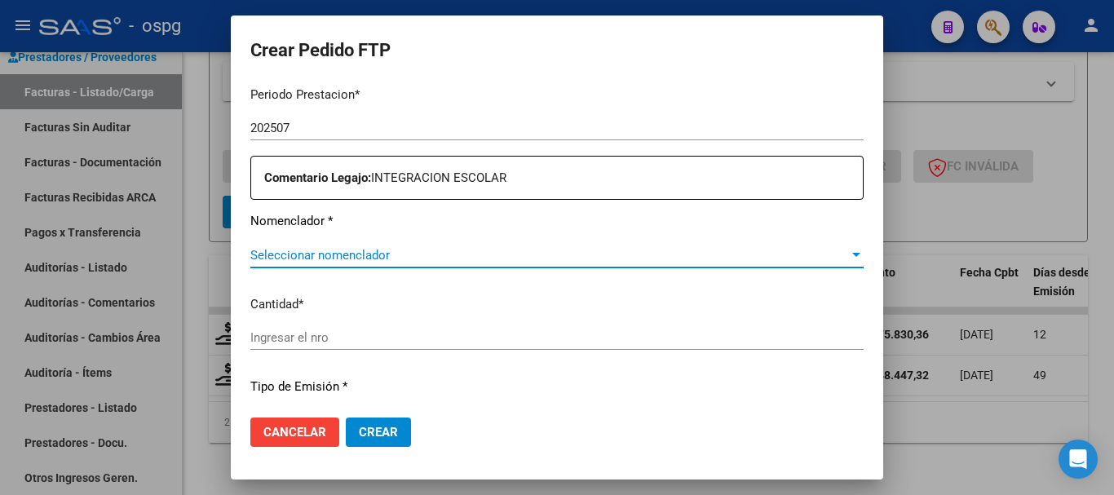
click at [408, 259] on span "Seleccionar nomenclador" at bounding box center [549, 255] width 598 height 15
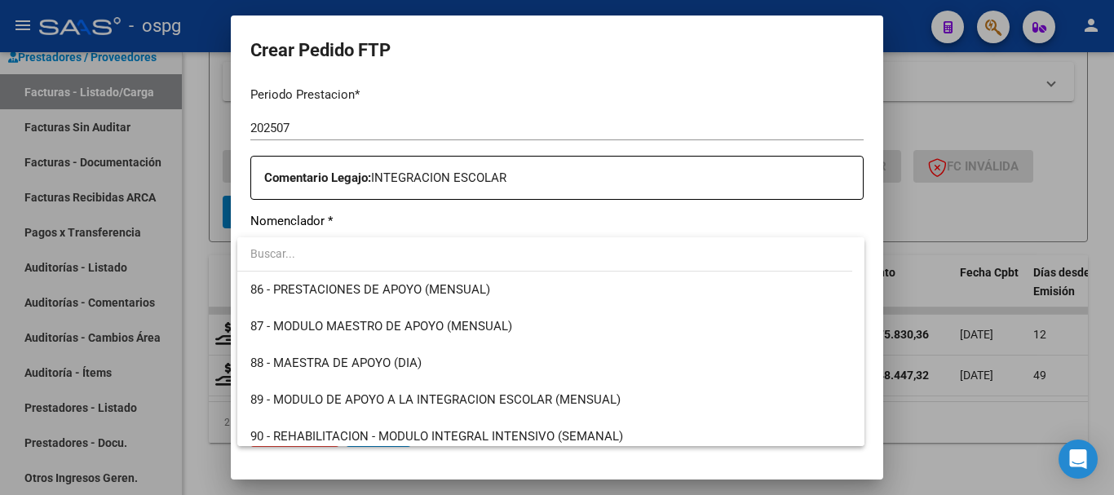
scroll to position [3179, 0]
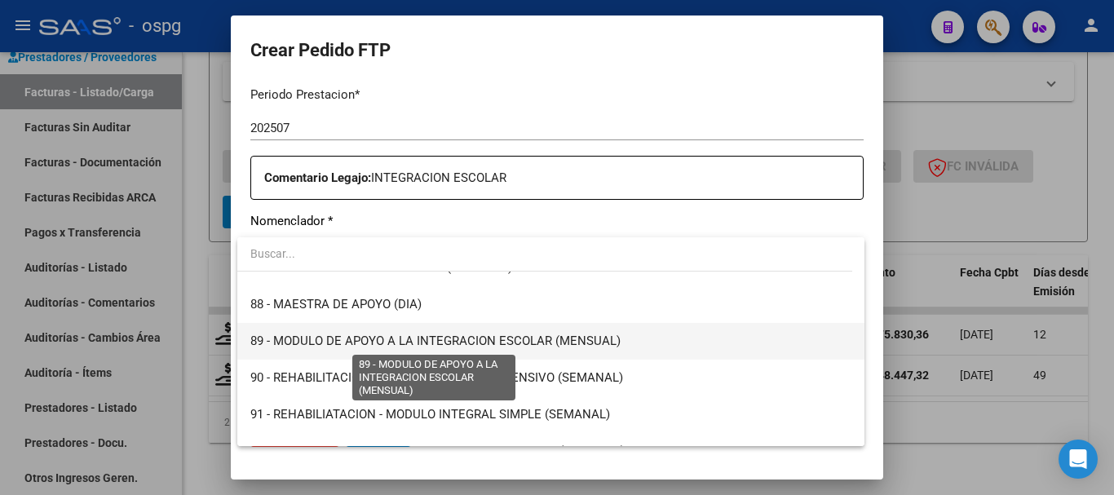
click at [443, 338] on span "89 - MODULO DE APOYO A LA INTEGRACION ESCOLAR (MENSUAL)" at bounding box center [435, 340] width 370 height 15
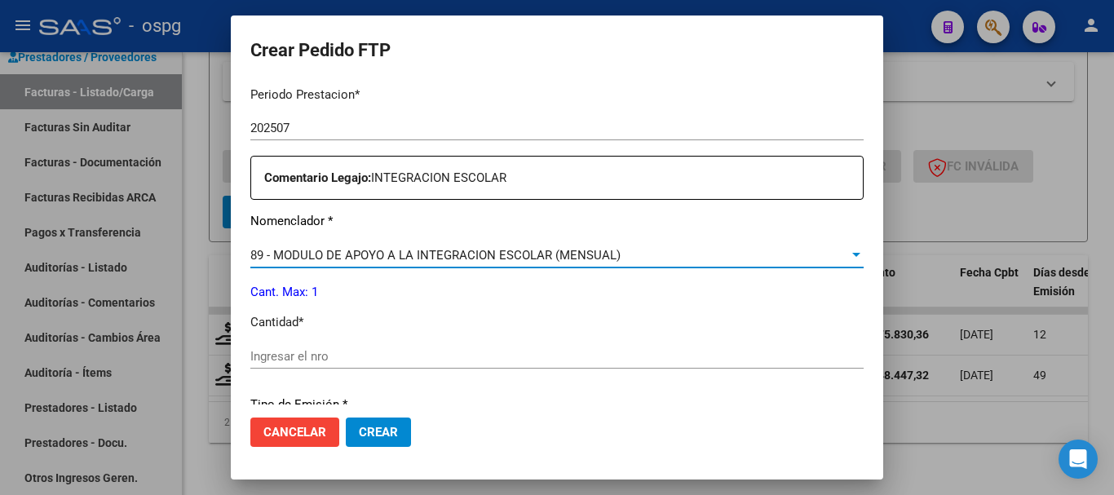
click at [436, 361] on input "Ingresar el nro" at bounding box center [556, 356] width 613 height 15
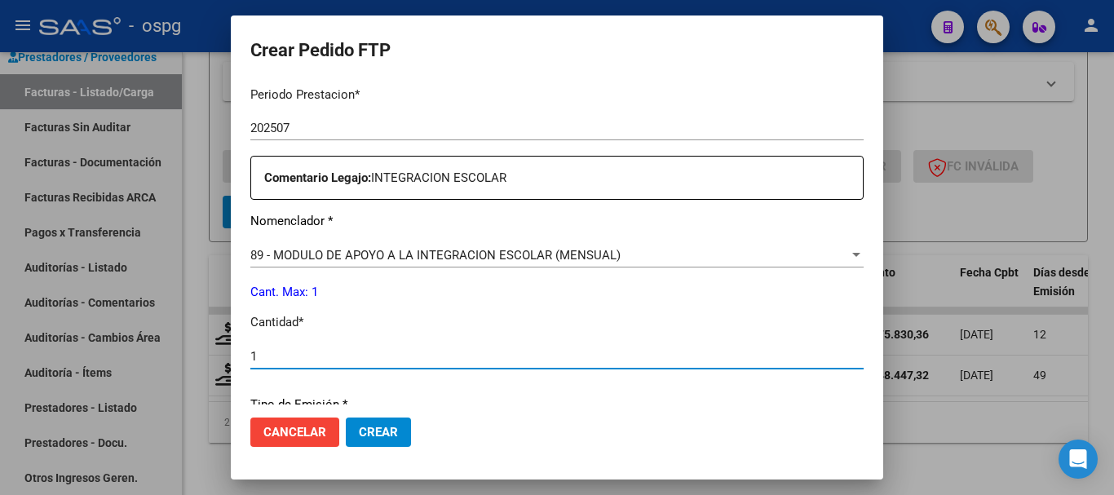
type input "1"
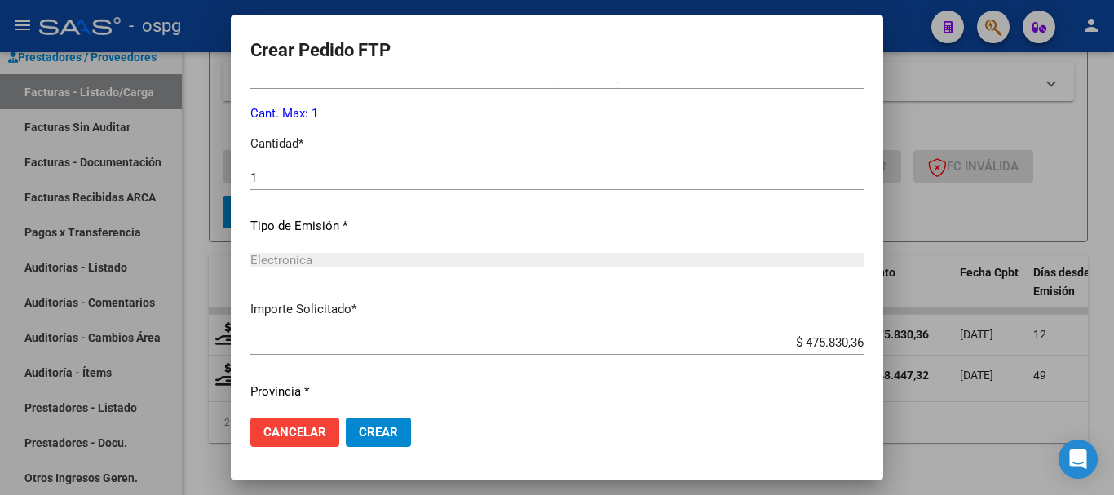
scroll to position [797, 0]
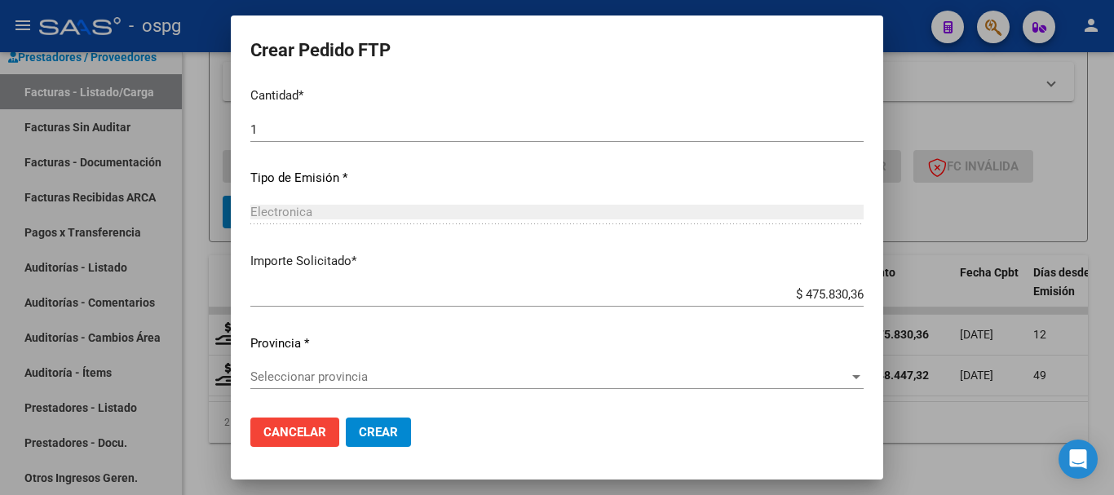
click at [370, 379] on span "Seleccionar provincia" at bounding box center [549, 376] width 598 height 15
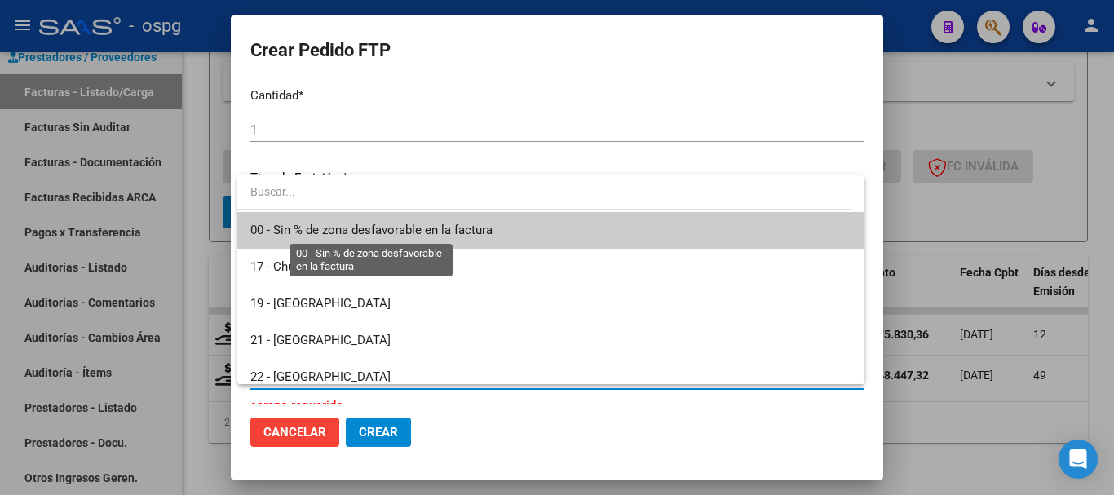
click at [452, 229] on span "00 - Sin % de zona desfavorable en la factura" at bounding box center [371, 230] width 242 height 15
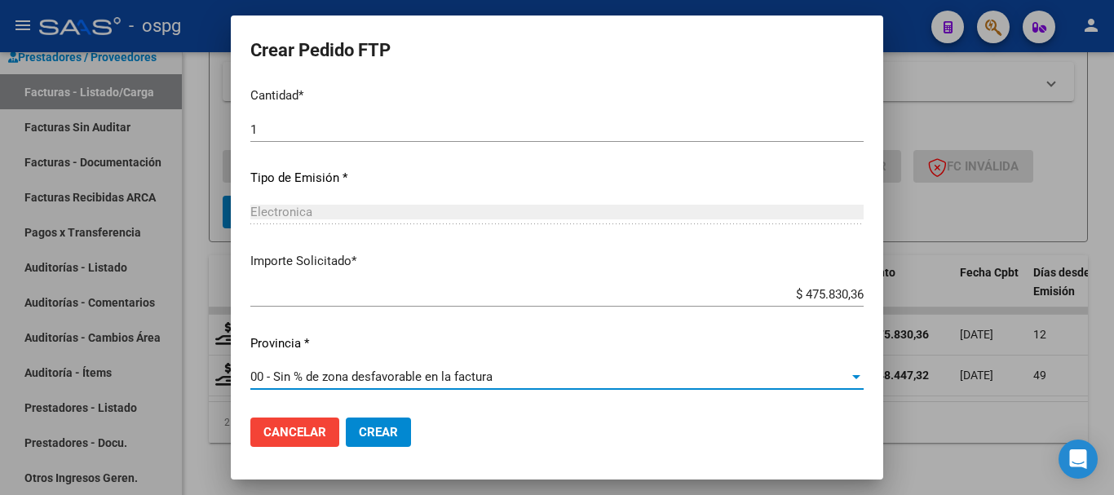
click at [385, 438] on span "Crear" at bounding box center [378, 432] width 39 height 15
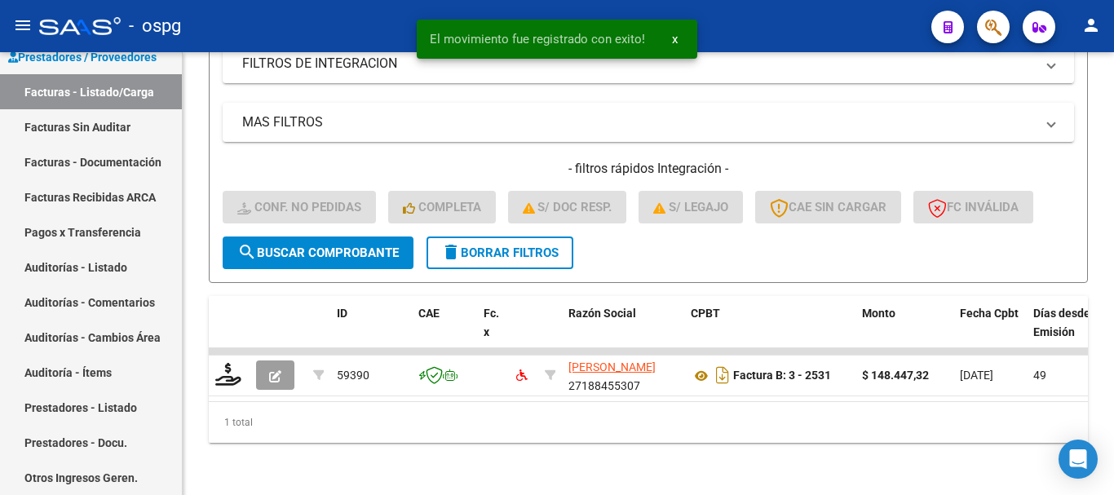
scroll to position [348, 0]
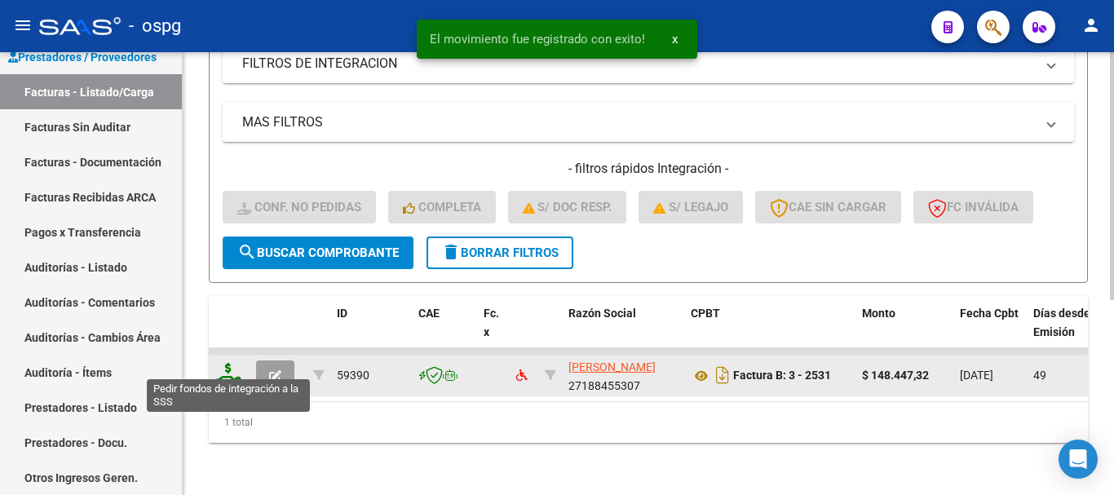
click at [227, 369] on icon at bounding box center [228, 374] width 26 height 23
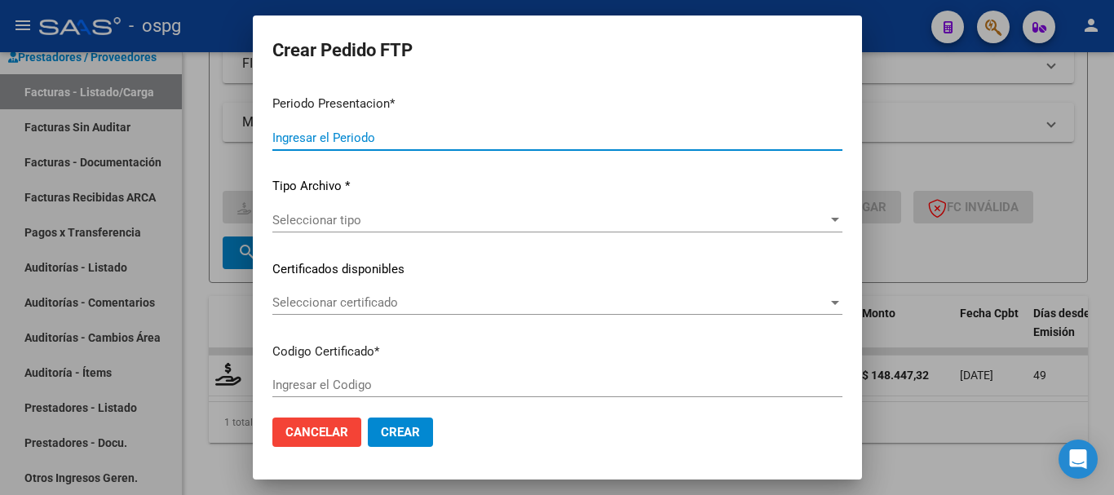
type input "202507"
type input "202506"
type input "$ 148.447,32"
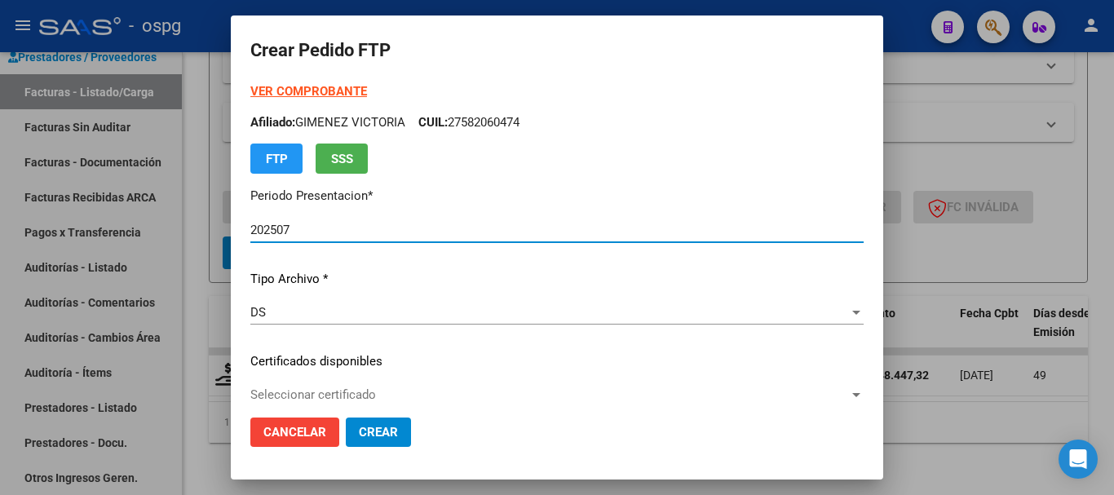
type input "4456857463"
type input "[DATE]"
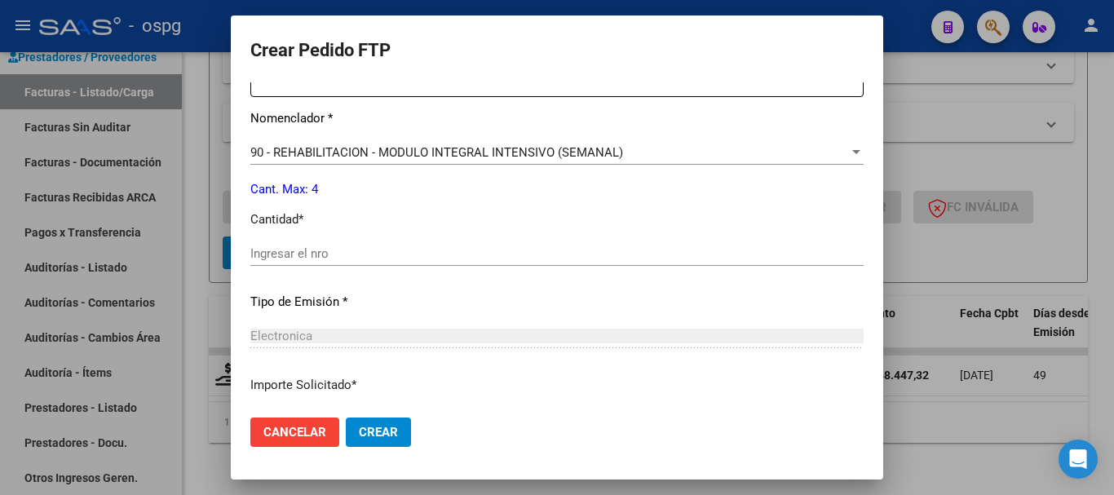
scroll to position [652, 0]
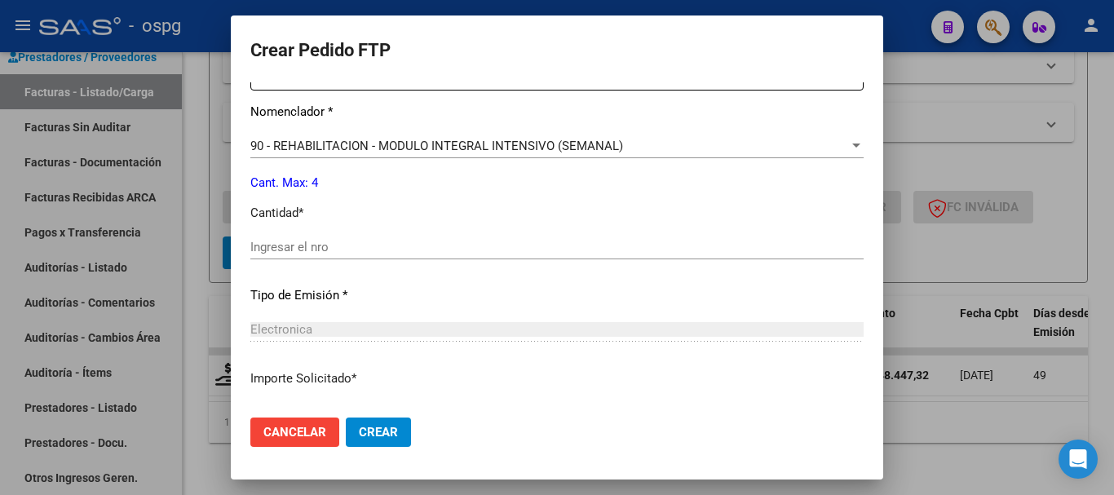
click at [435, 251] on input "Ingresar el nro" at bounding box center [556, 247] width 613 height 15
type input "4"
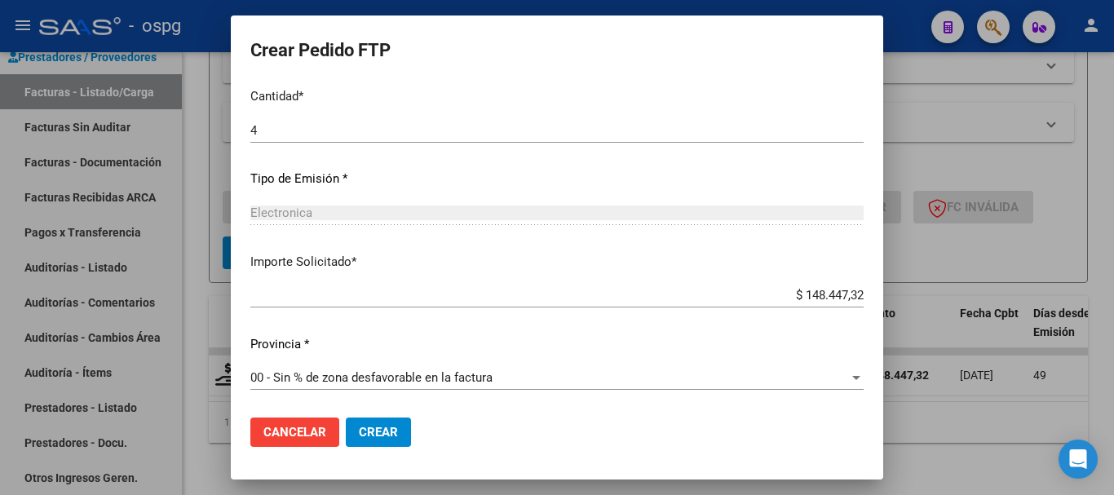
scroll to position [770, 0]
click at [379, 425] on span "Crear" at bounding box center [378, 432] width 39 height 15
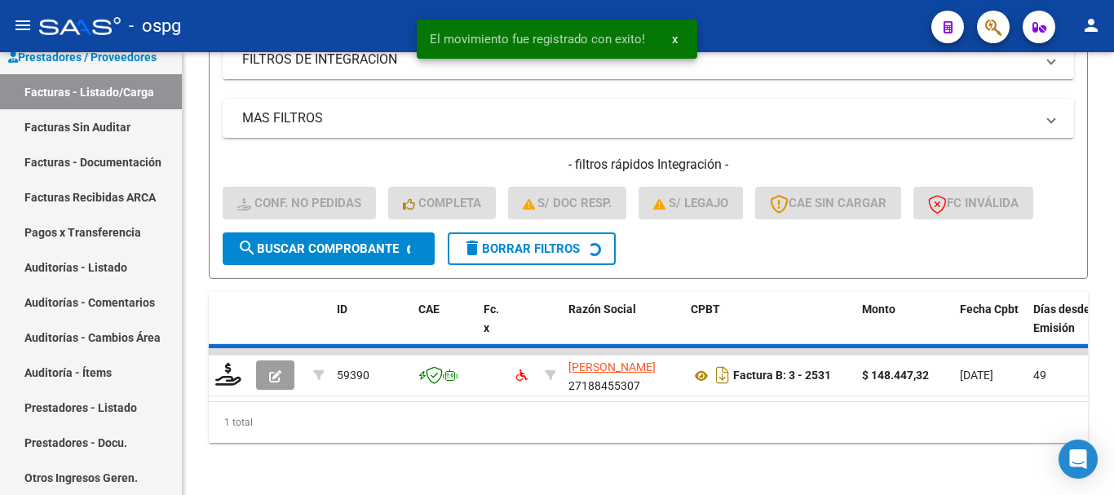
scroll to position [323, 0]
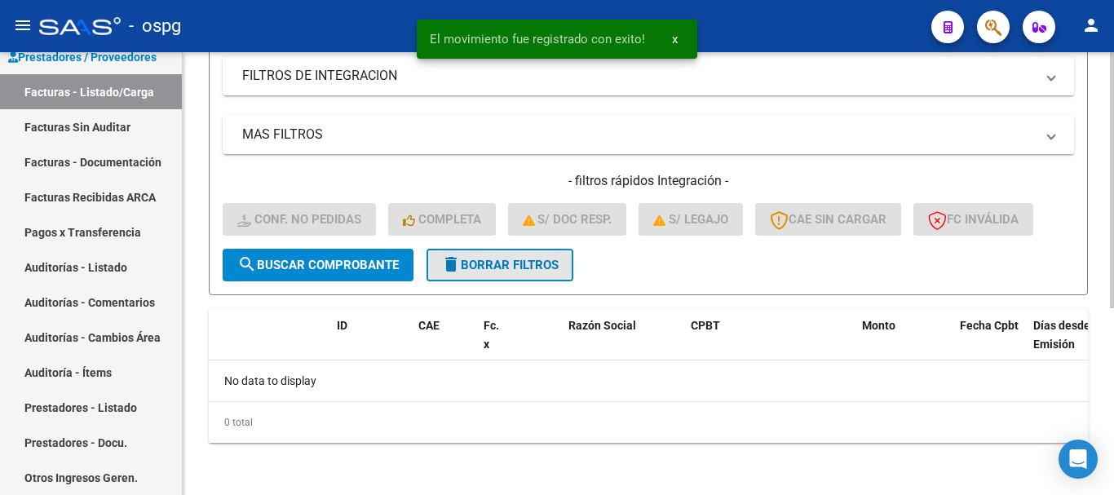
click at [539, 258] on span "delete Borrar Filtros" at bounding box center [499, 265] width 117 height 15
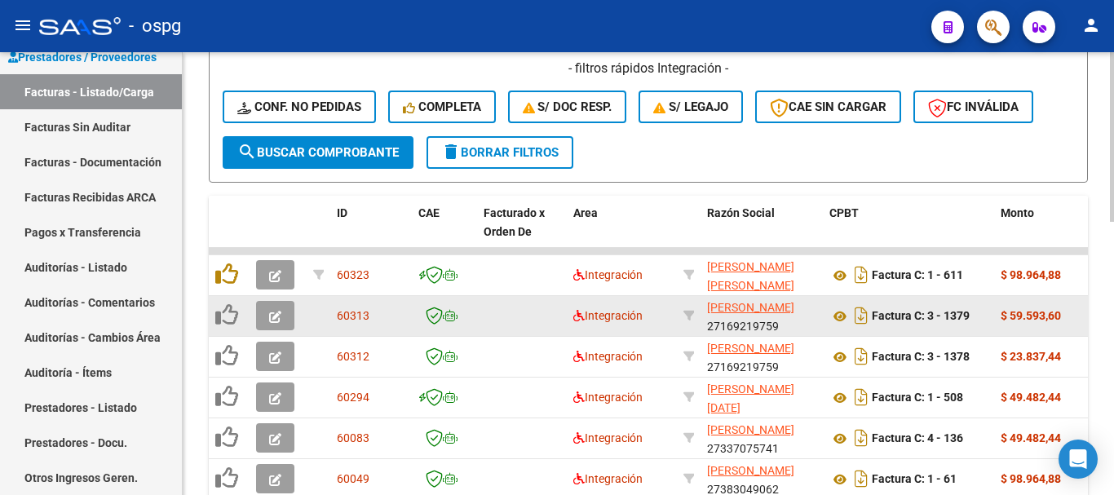
scroll to position [567, 0]
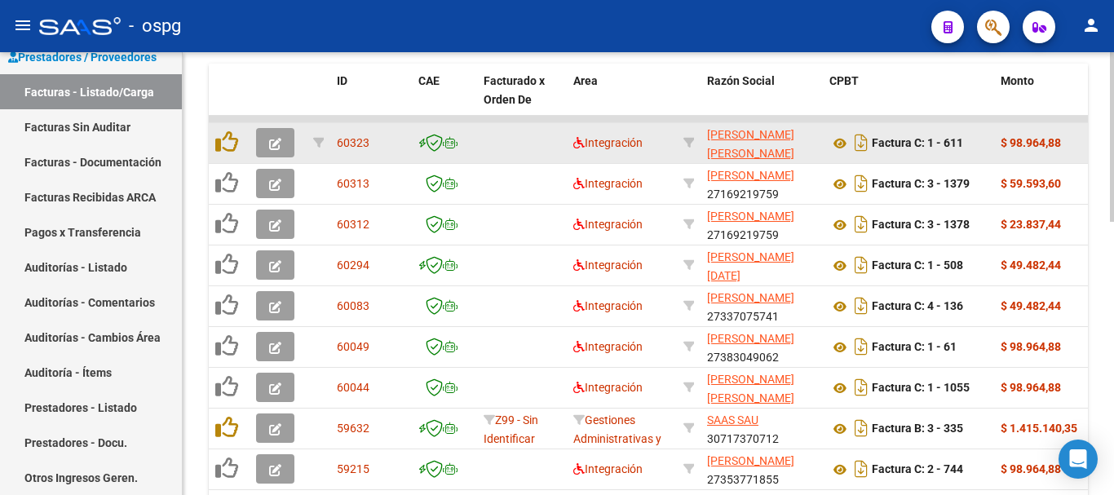
click at [277, 146] on icon "button" at bounding box center [275, 144] width 12 height 12
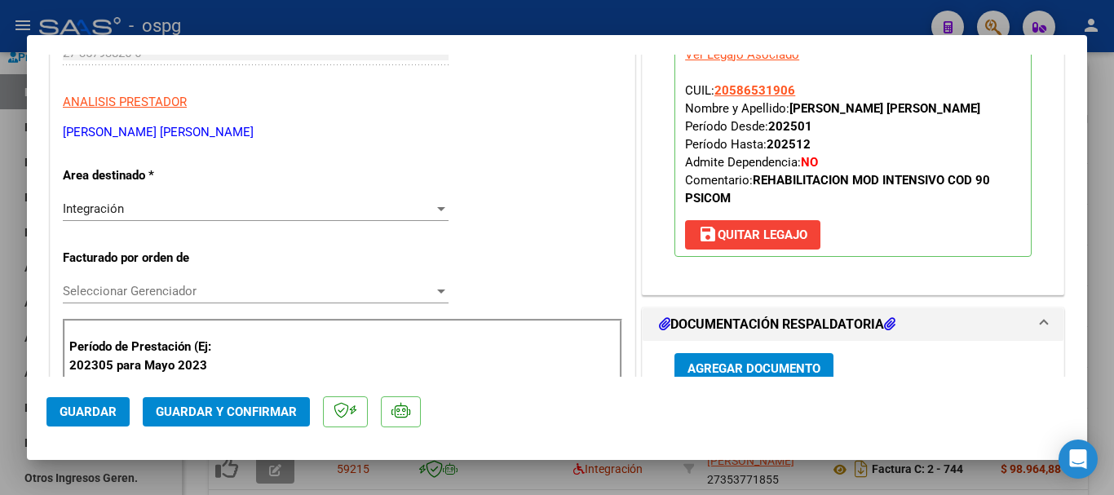
scroll to position [0, 0]
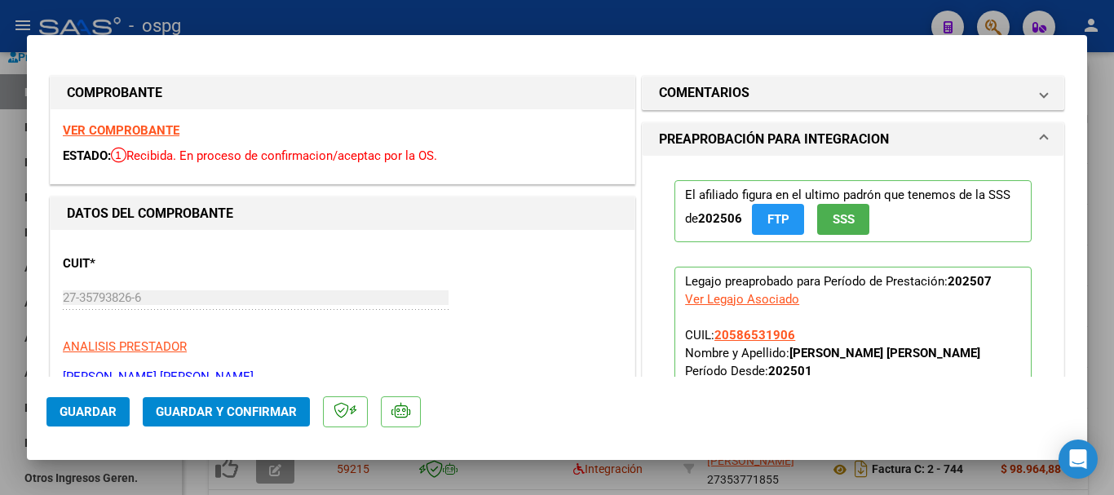
click at [123, 128] on strong "VER COMPROBANTE" at bounding box center [121, 130] width 117 height 15
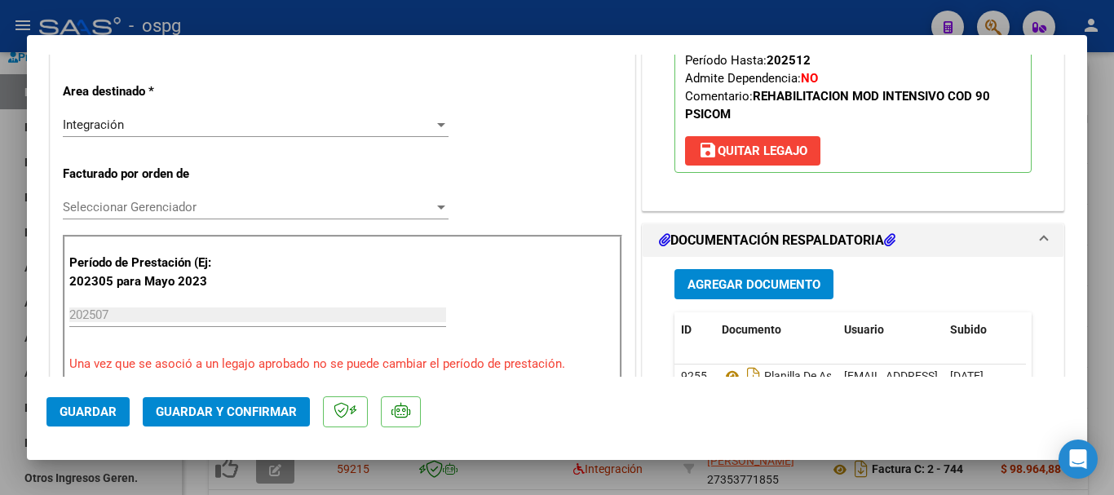
scroll to position [408, 0]
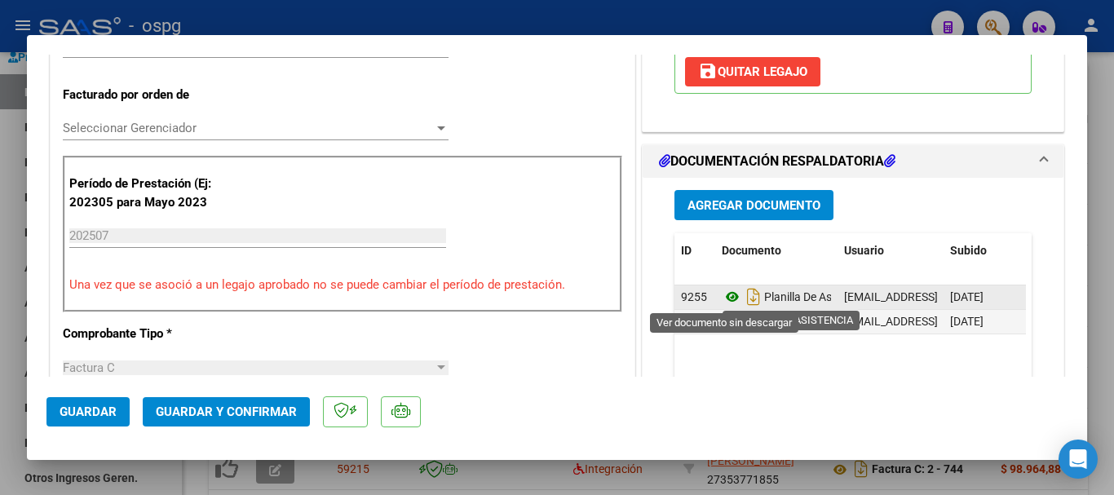
click at [724, 293] on icon at bounding box center [731, 297] width 21 height 20
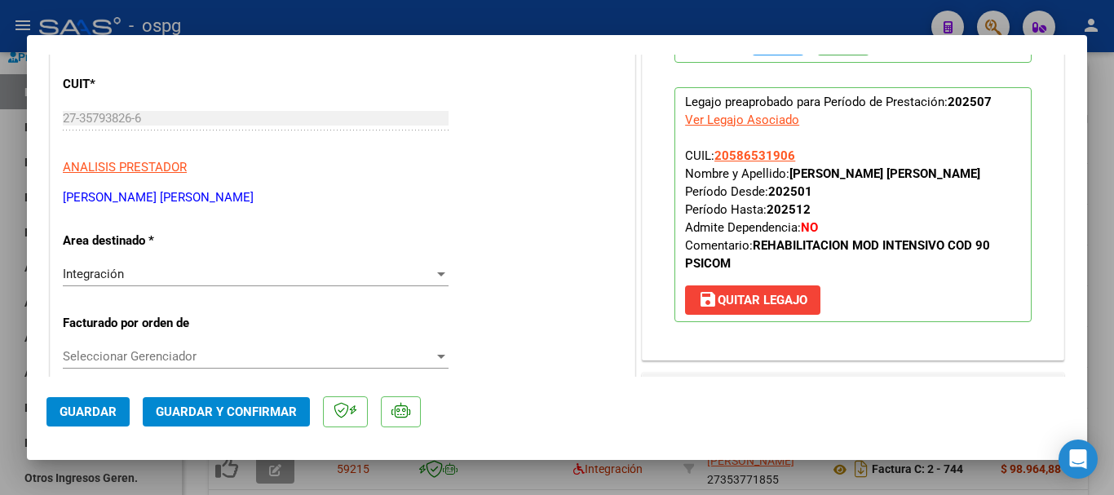
scroll to position [163, 0]
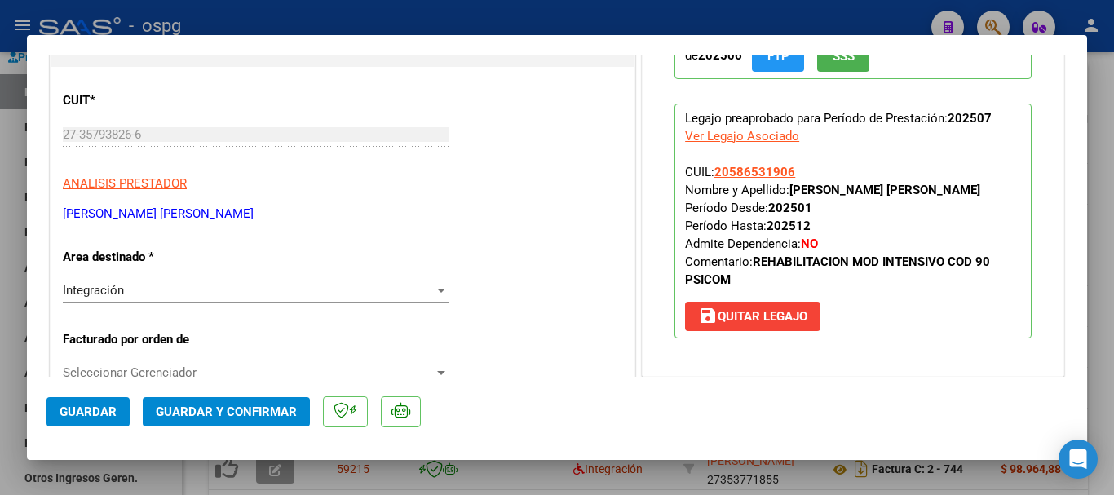
click at [95, 417] on span "Guardar" at bounding box center [88, 411] width 57 height 15
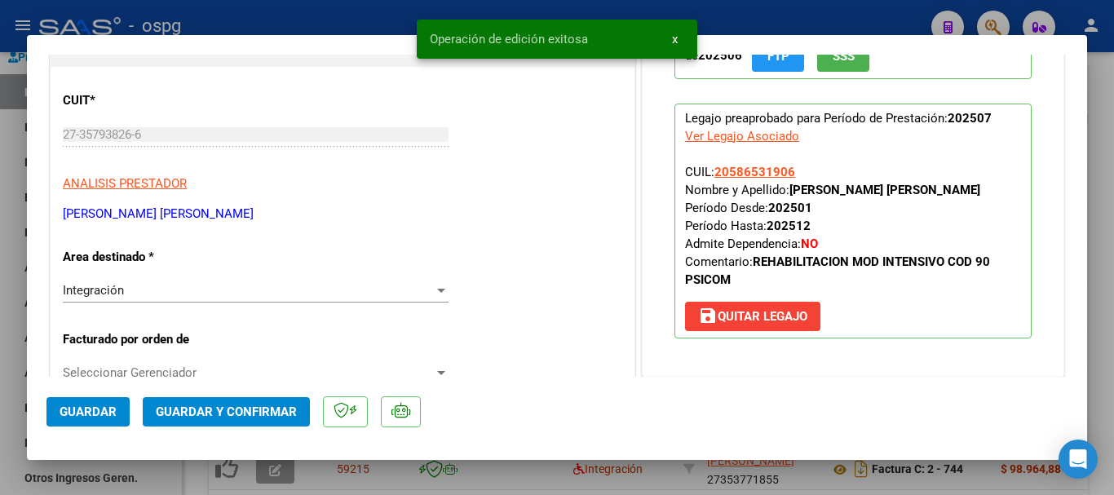
click at [1101, 320] on div at bounding box center [557, 247] width 1114 height 495
type input "$ 0,00"
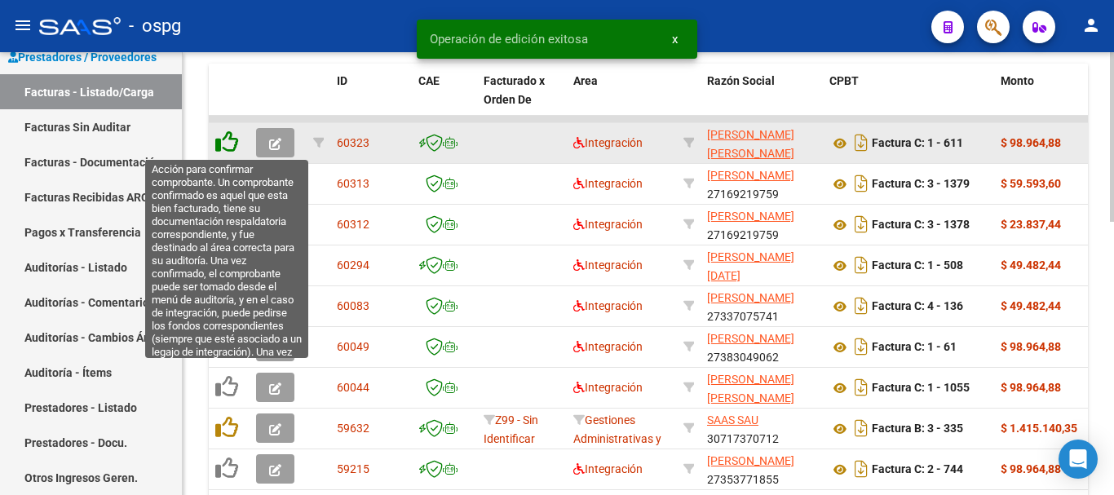
click at [232, 145] on icon at bounding box center [226, 141] width 23 height 23
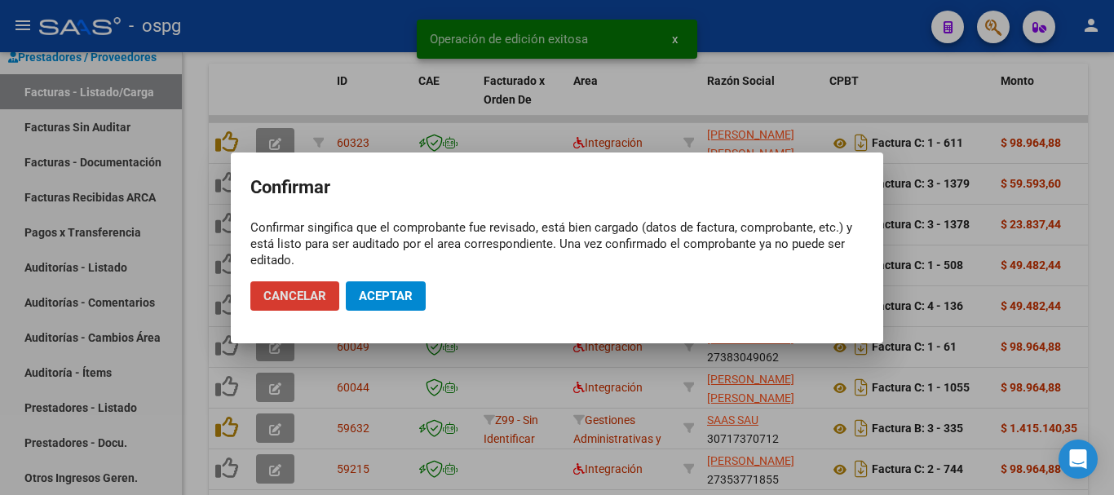
click at [371, 292] on span "Aceptar" at bounding box center [386, 296] width 54 height 15
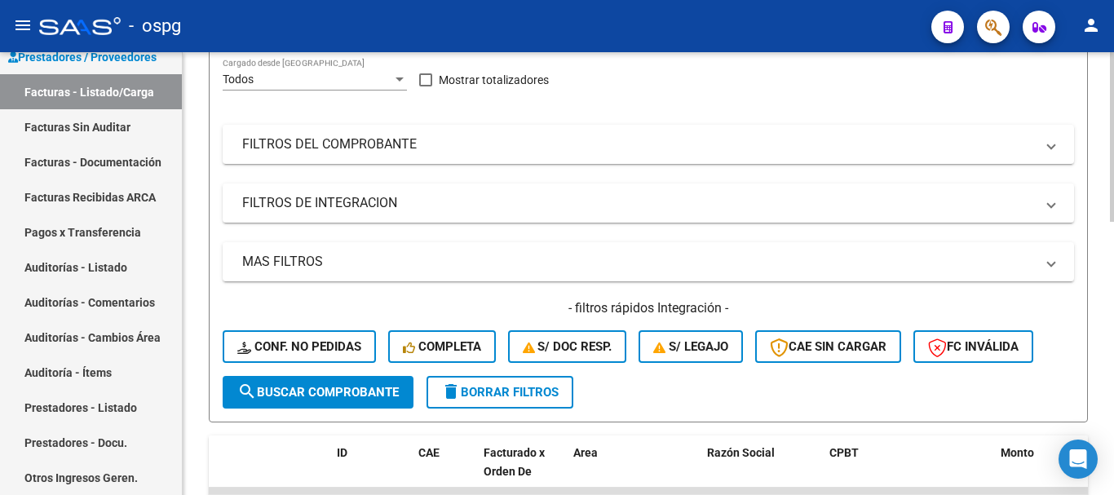
scroll to position [160, 0]
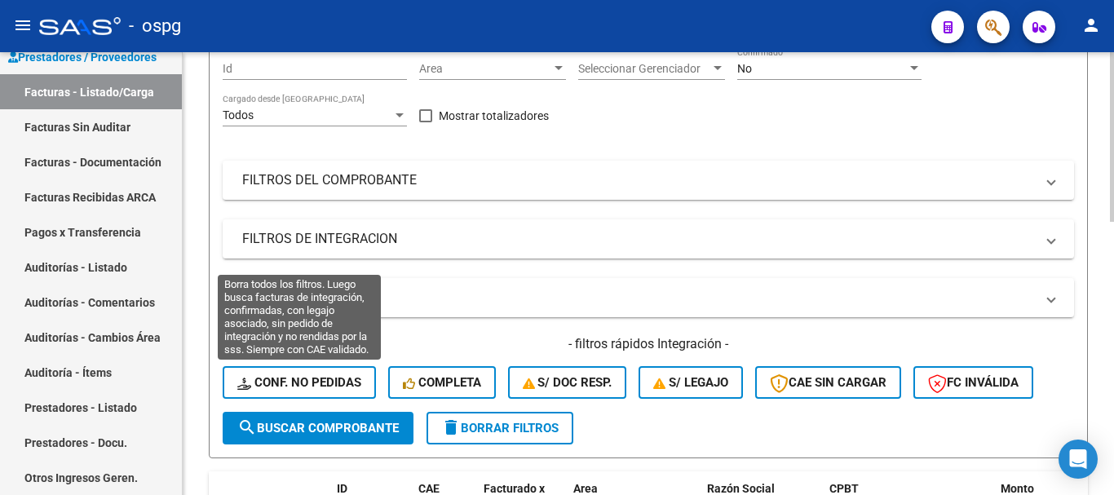
click at [282, 371] on button "Conf. no pedidas" at bounding box center [299, 382] width 153 height 33
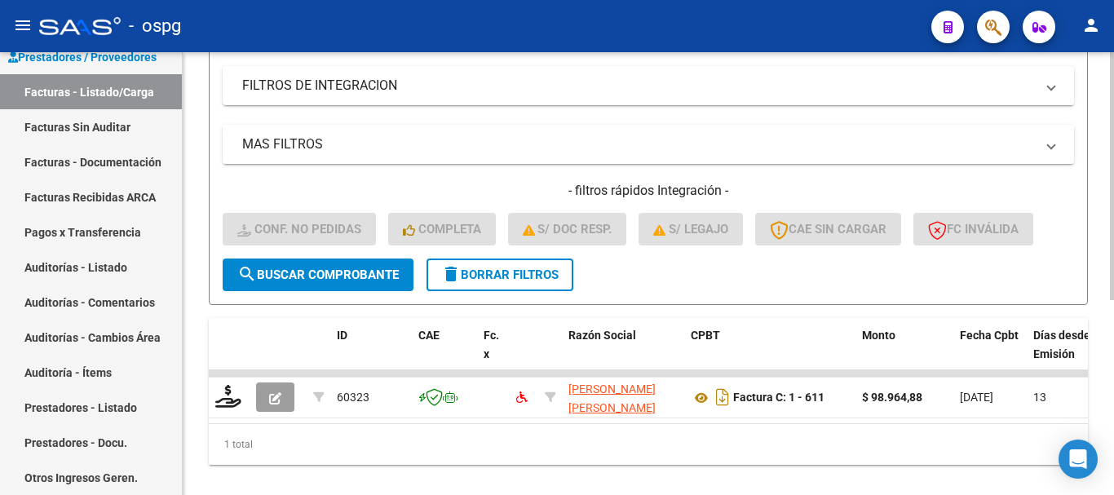
scroll to position [348, 0]
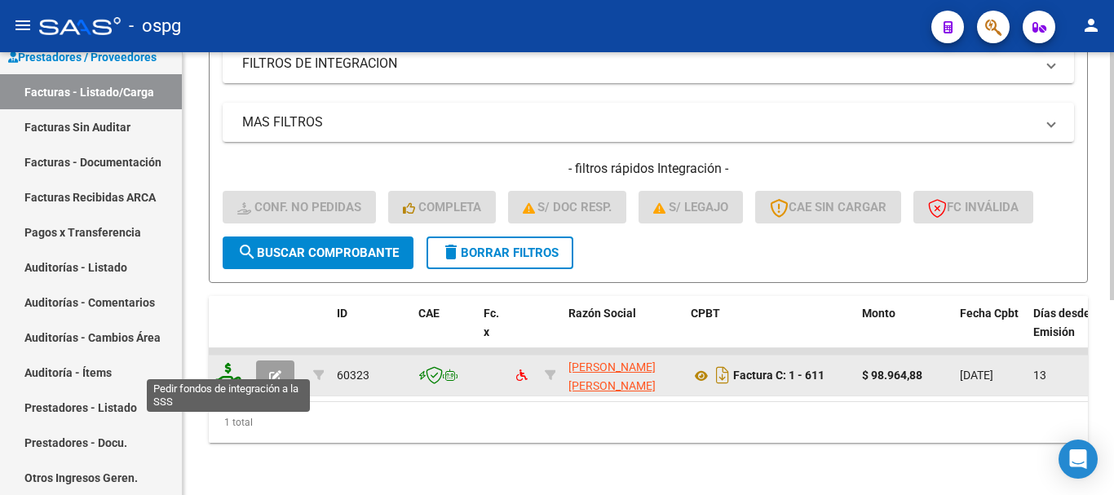
click at [226, 363] on icon at bounding box center [228, 374] width 26 height 23
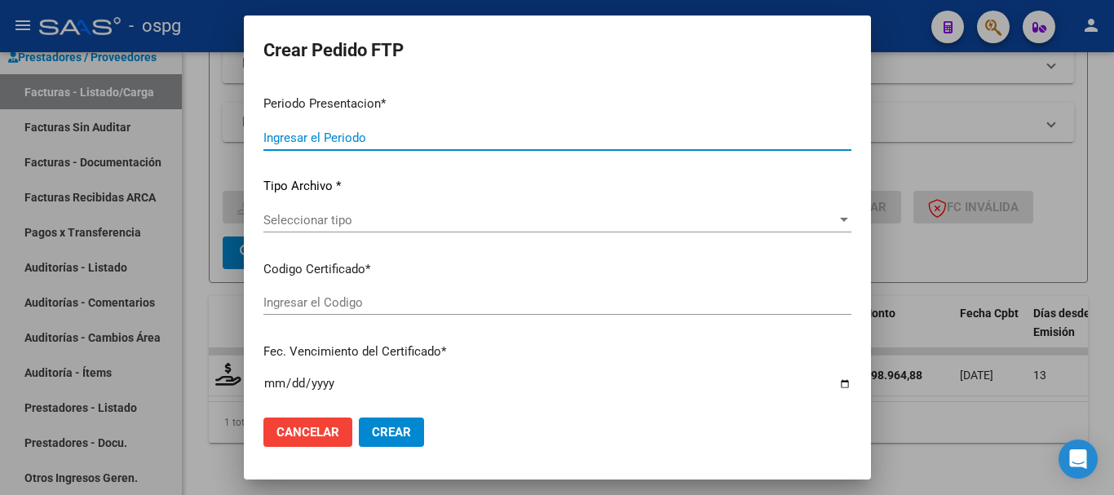
type input "202507"
type input "$ 98.964,88"
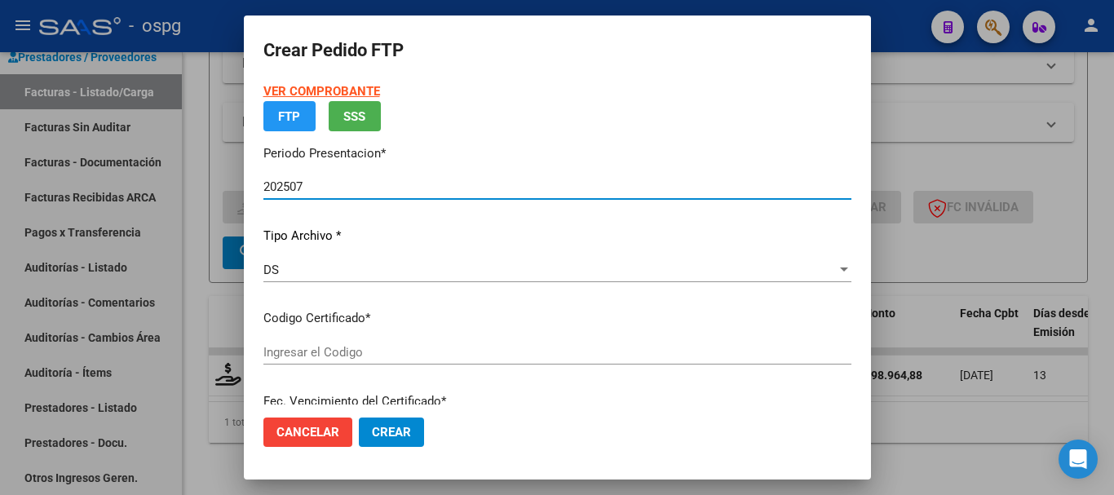
type input "7547506002"
type input "[DATE]"
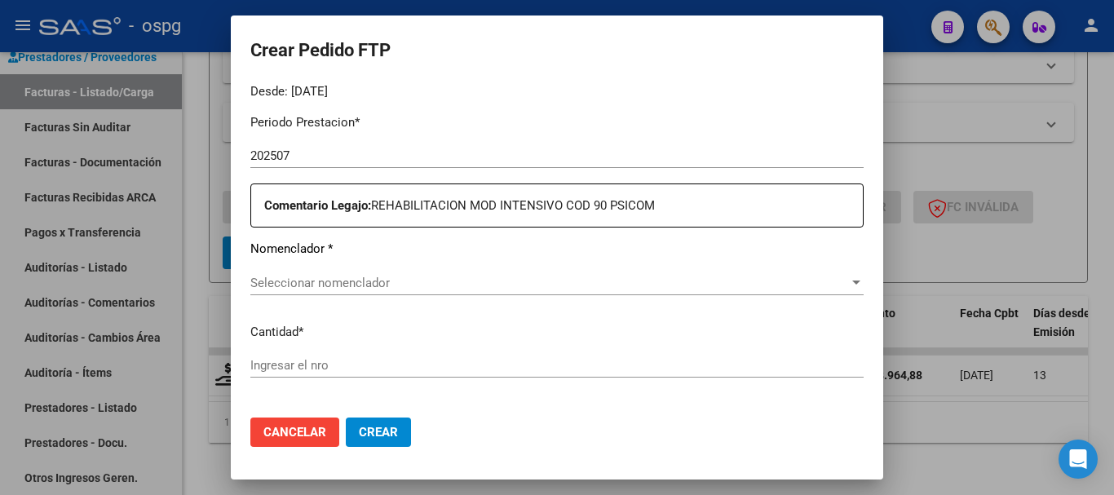
scroll to position [571, 0]
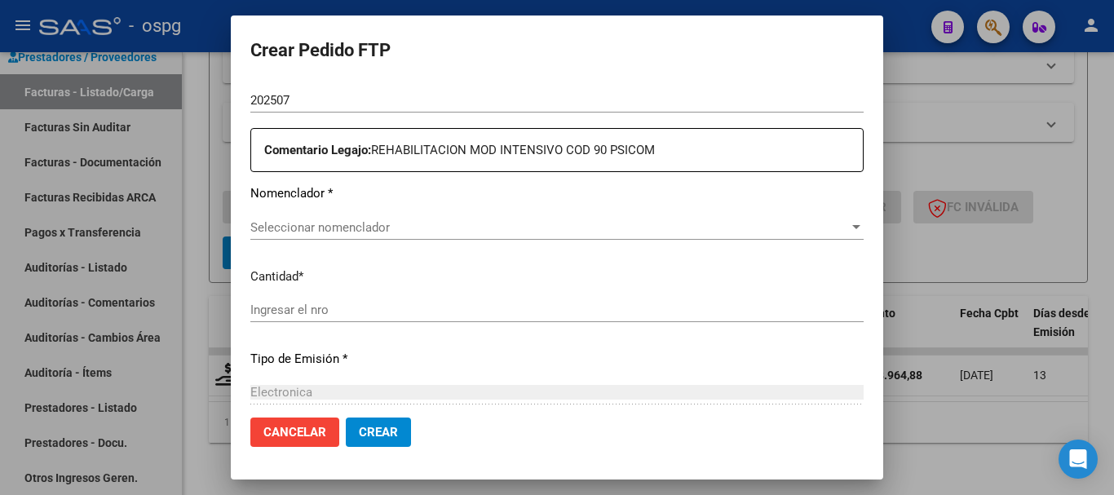
click at [655, 235] on div "Seleccionar nomenclador Seleccionar nomenclador" at bounding box center [556, 227] width 613 height 24
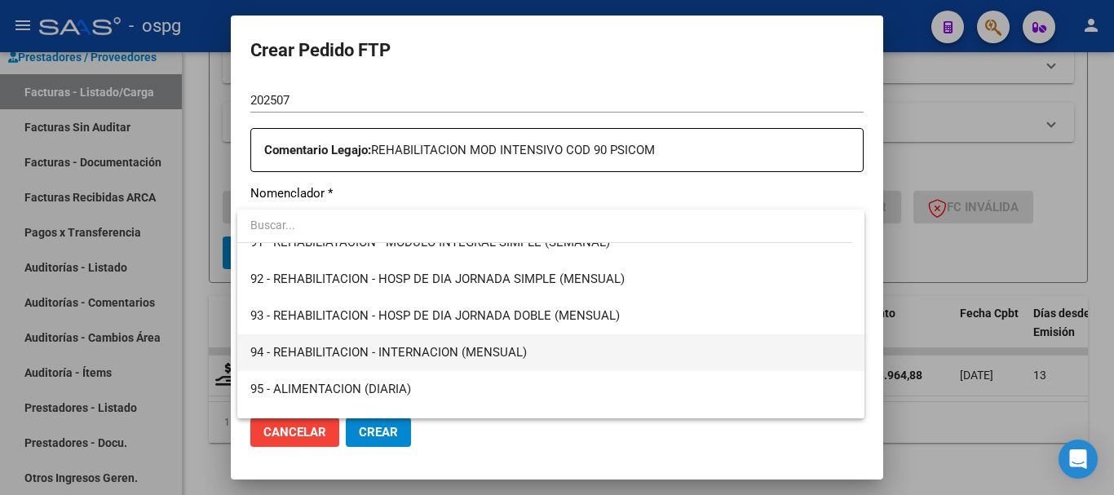
scroll to position [3242, 0]
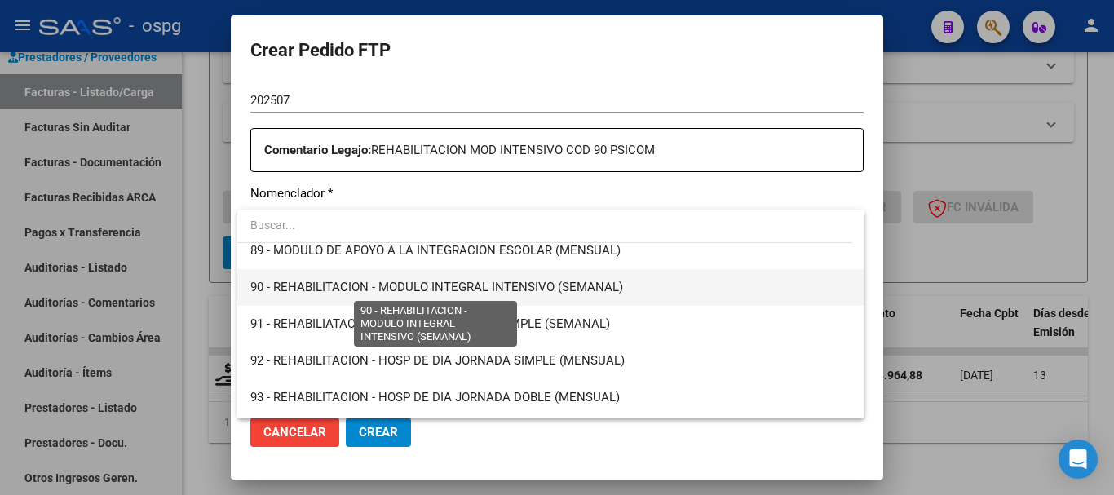
click at [382, 289] on span "90 - REHABILITACION - MODULO INTEGRAL INTENSIVO (SEMANAL)" at bounding box center [436, 287] width 373 height 15
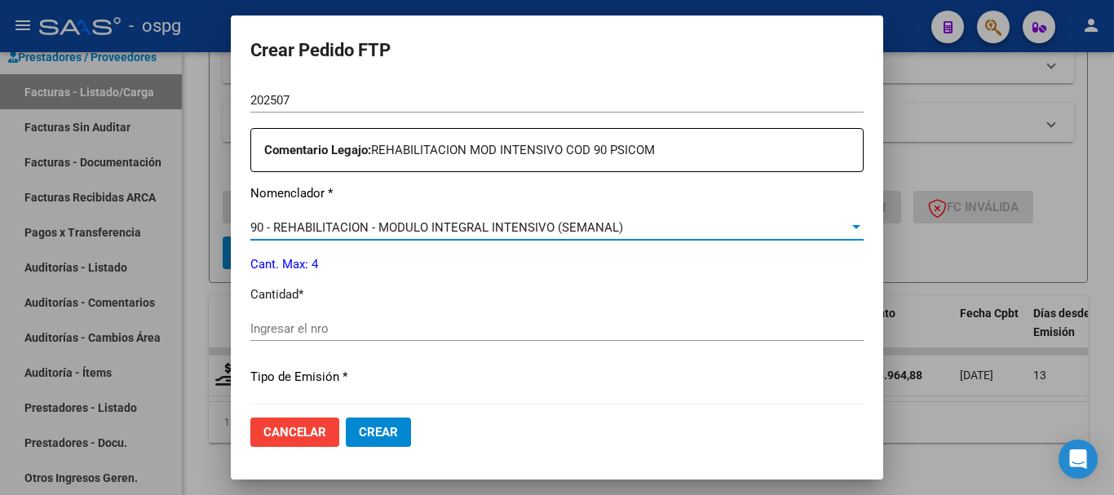
click at [618, 326] on input "Ingresar el nro" at bounding box center [556, 328] width 613 height 15
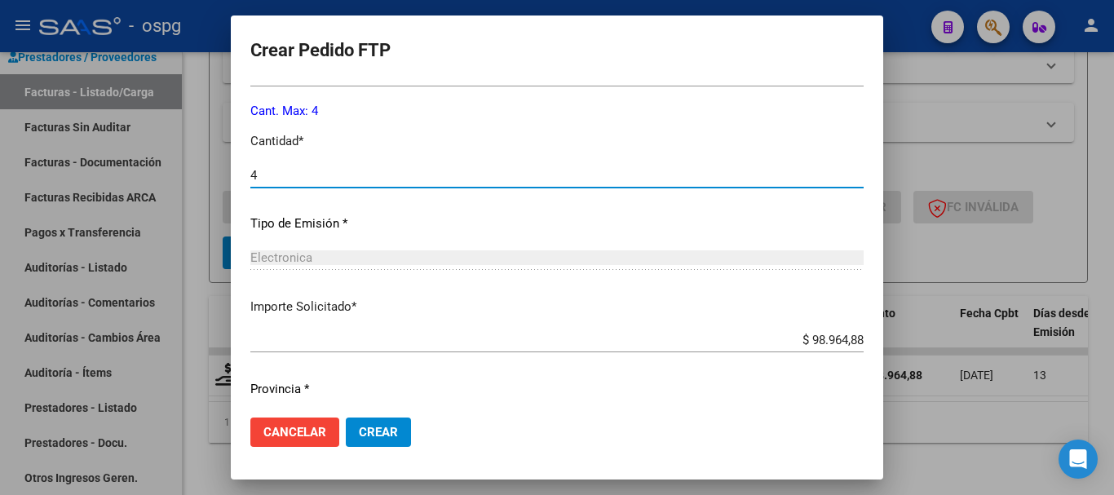
scroll to position [770, 0]
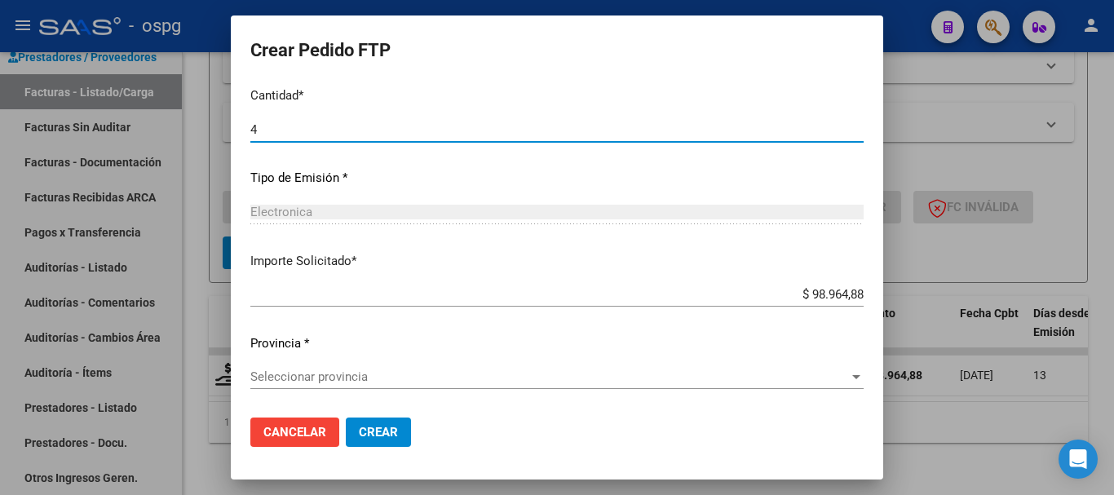
type input "4"
click at [340, 377] on span "Seleccionar provincia" at bounding box center [549, 376] width 598 height 15
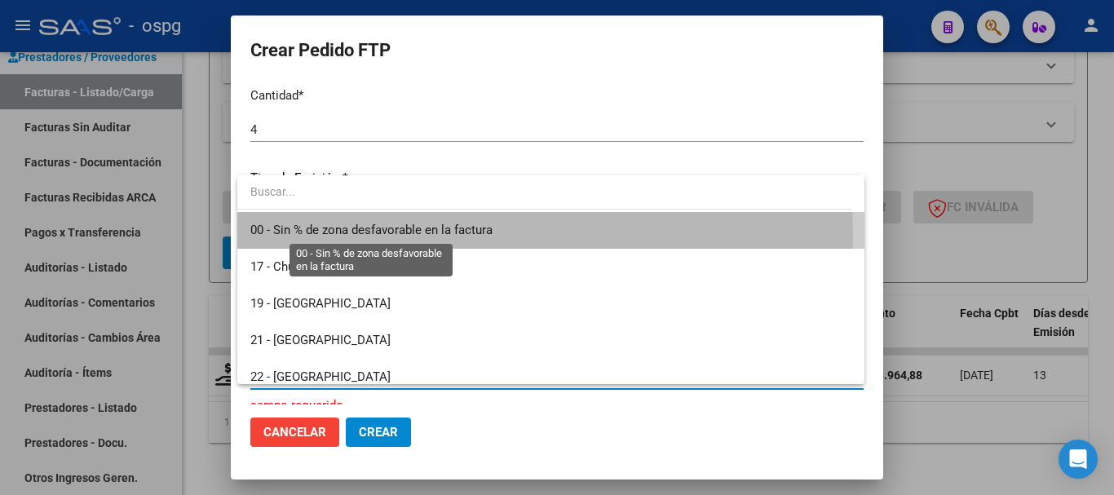
click at [456, 235] on span "00 - Sin % de zona desfavorable en la factura" at bounding box center [371, 230] width 242 height 15
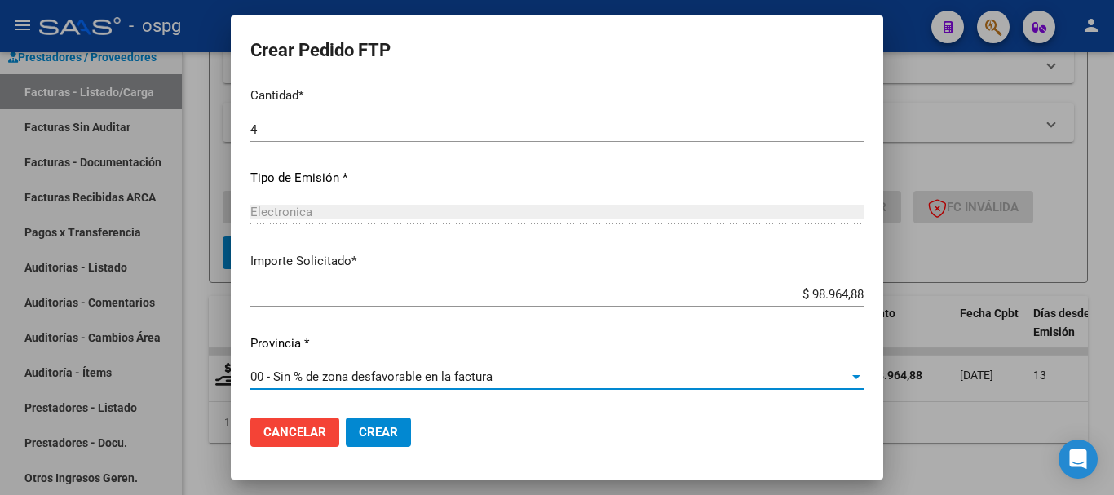
click at [395, 433] on span "Crear" at bounding box center [378, 432] width 39 height 15
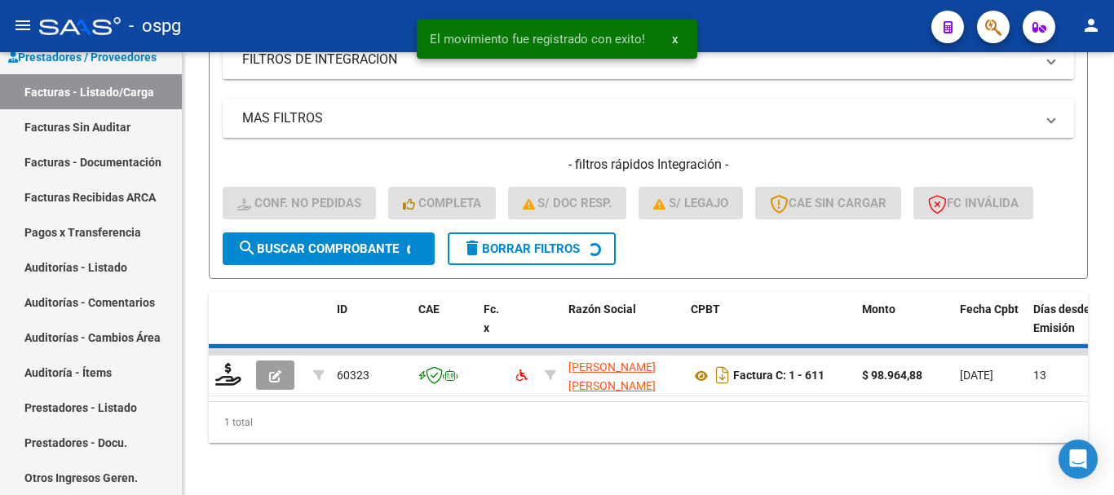
scroll to position [323, 0]
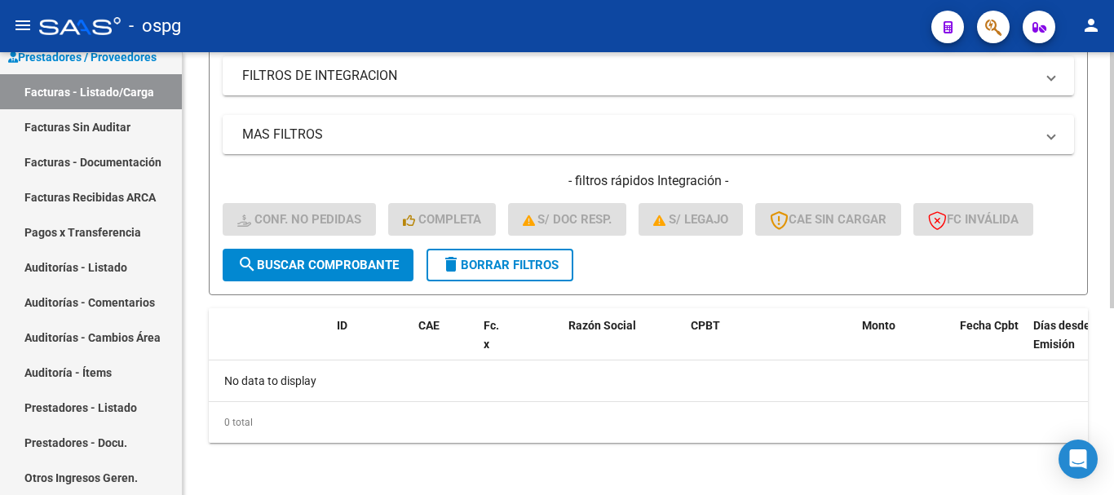
click at [520, 267] on span "delete Borrar Filtros" at bounding box center [499, 265] width 117 height 15
